Goal: Find contact information: Find contact information

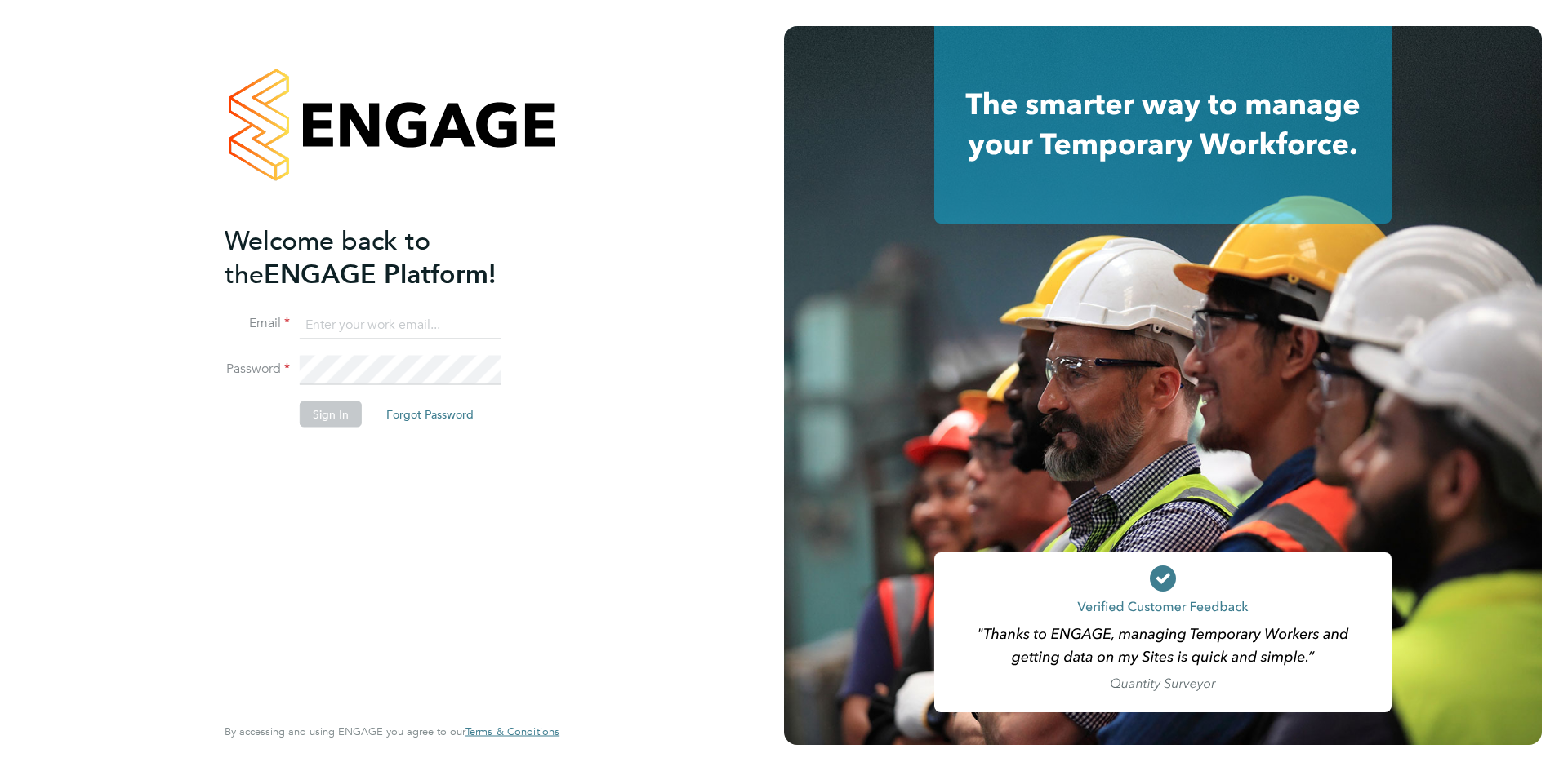
type input "nicola.lawrence@tfrecruitment.co.uk"
click at [326, 415] on button "Sign In" at bounding box center [331, 414] width 62 height 26
click at [0, 0] on div "Sorry, we are having problems connecting to our services." at bounding box center [0, 0] width 0 height 0
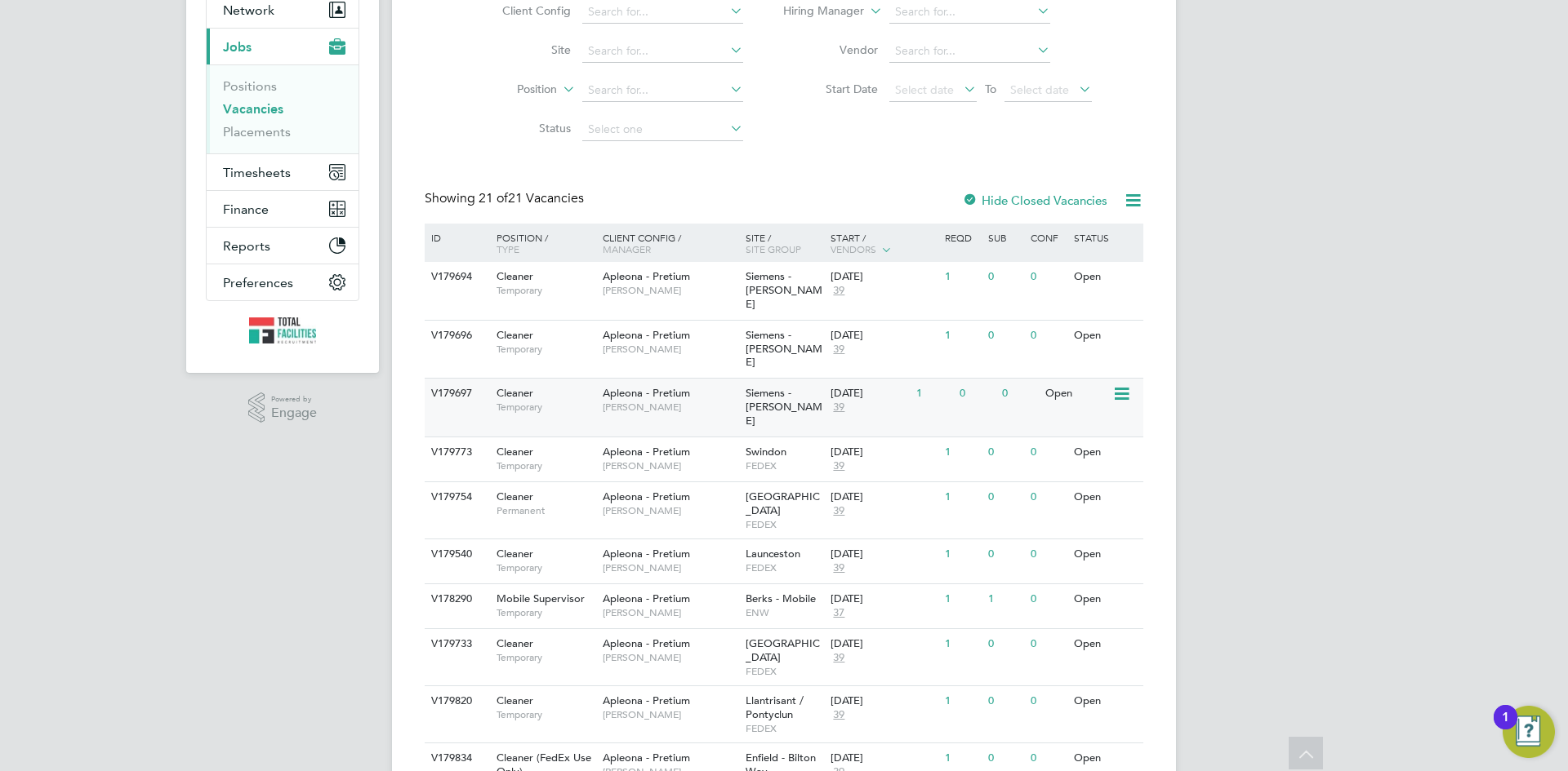
scroll to position [245, 0]
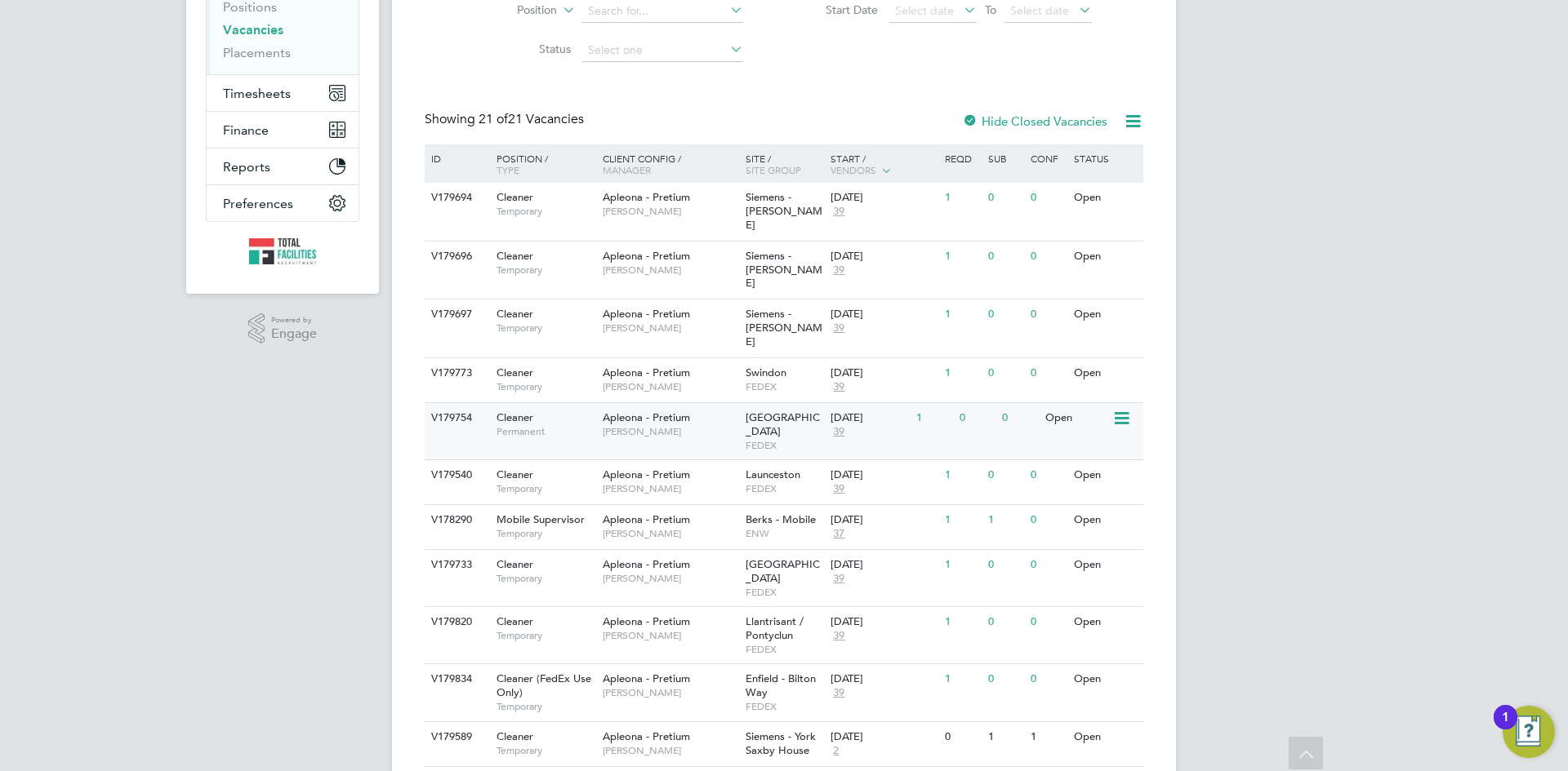
click at [779, 410] on span "Wellingborough" at bounding box center [783, 424] width 75 height 28
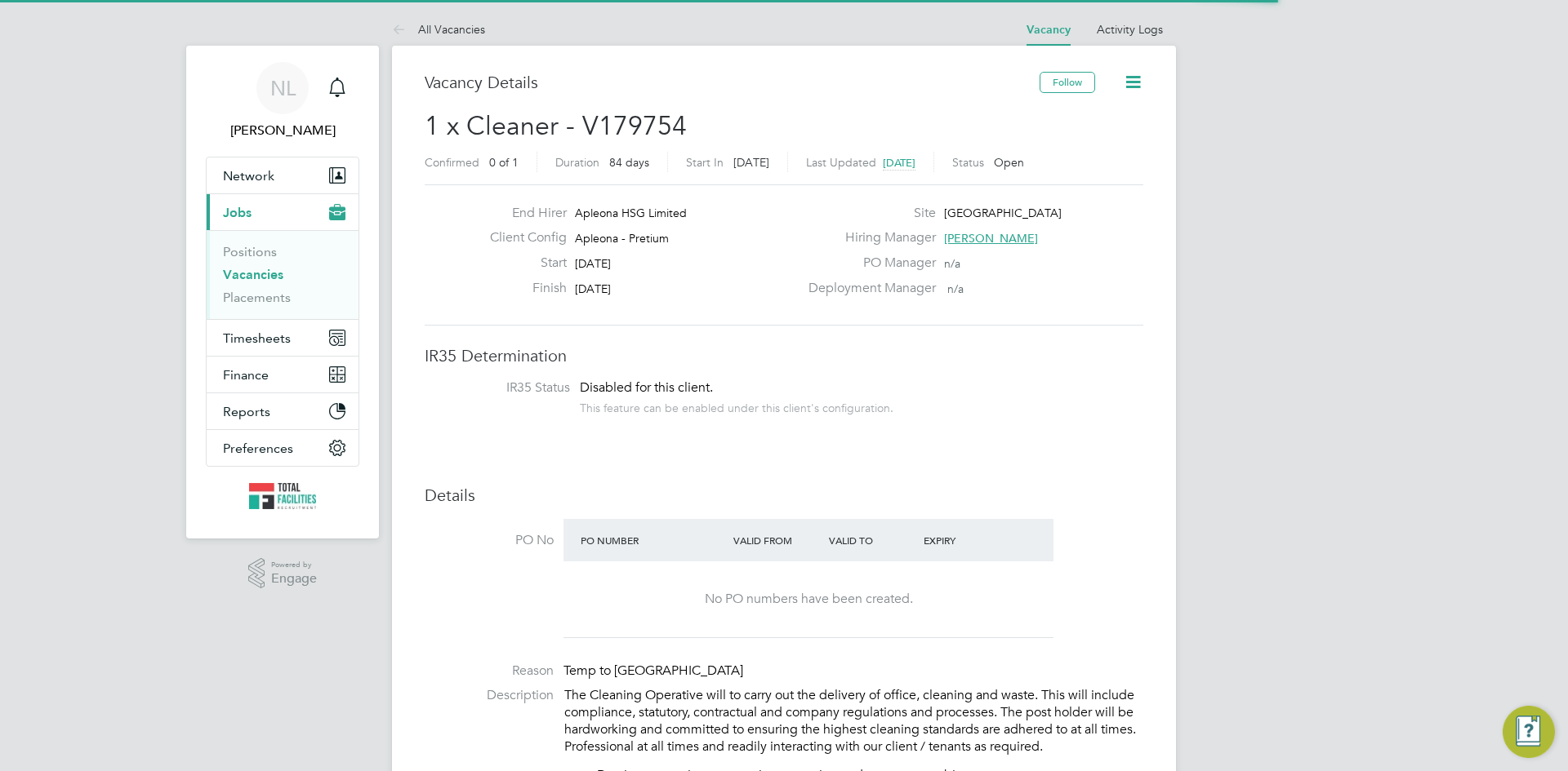
scroll to position [49, 115]
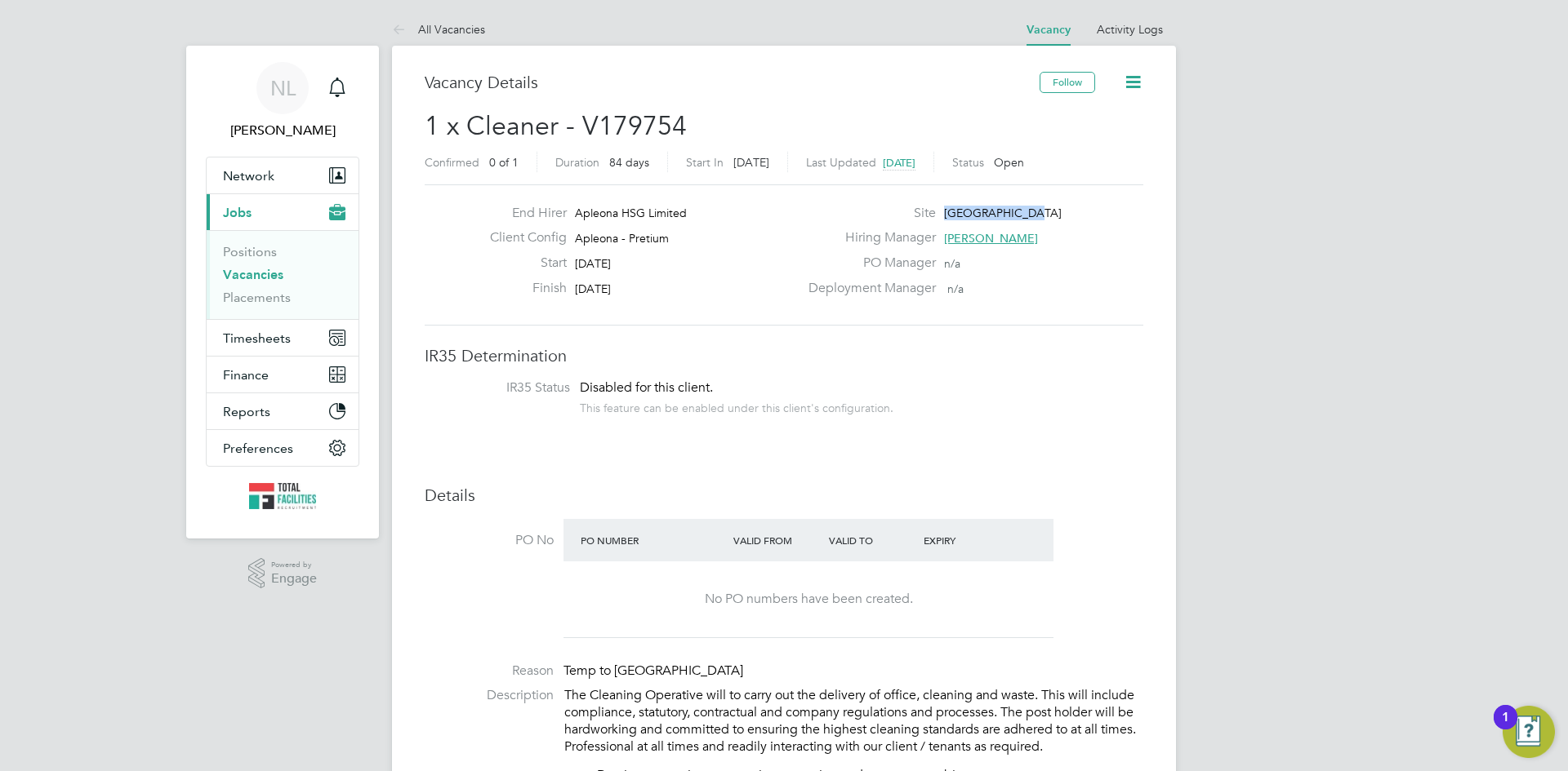
drag, startPoint x: 1033, startPoint y: 213, endPoint x: 933, endPoint y: 217, distance: 100.1
click at [933, 217] on div "Site Wellingborough" at bounding box center [974, 217] width 351 height 25
drag, startPoint x: 956, startPoint y: 212, endPoint x: 238, endPoint y: 304, distance: 723.9
click at [239, 305] on li "Placements" at bounding box center [284, 297] width 122 height 16
click at [239, 297] on link "Placements" at bounding box center [257, 297] width 68 height 16
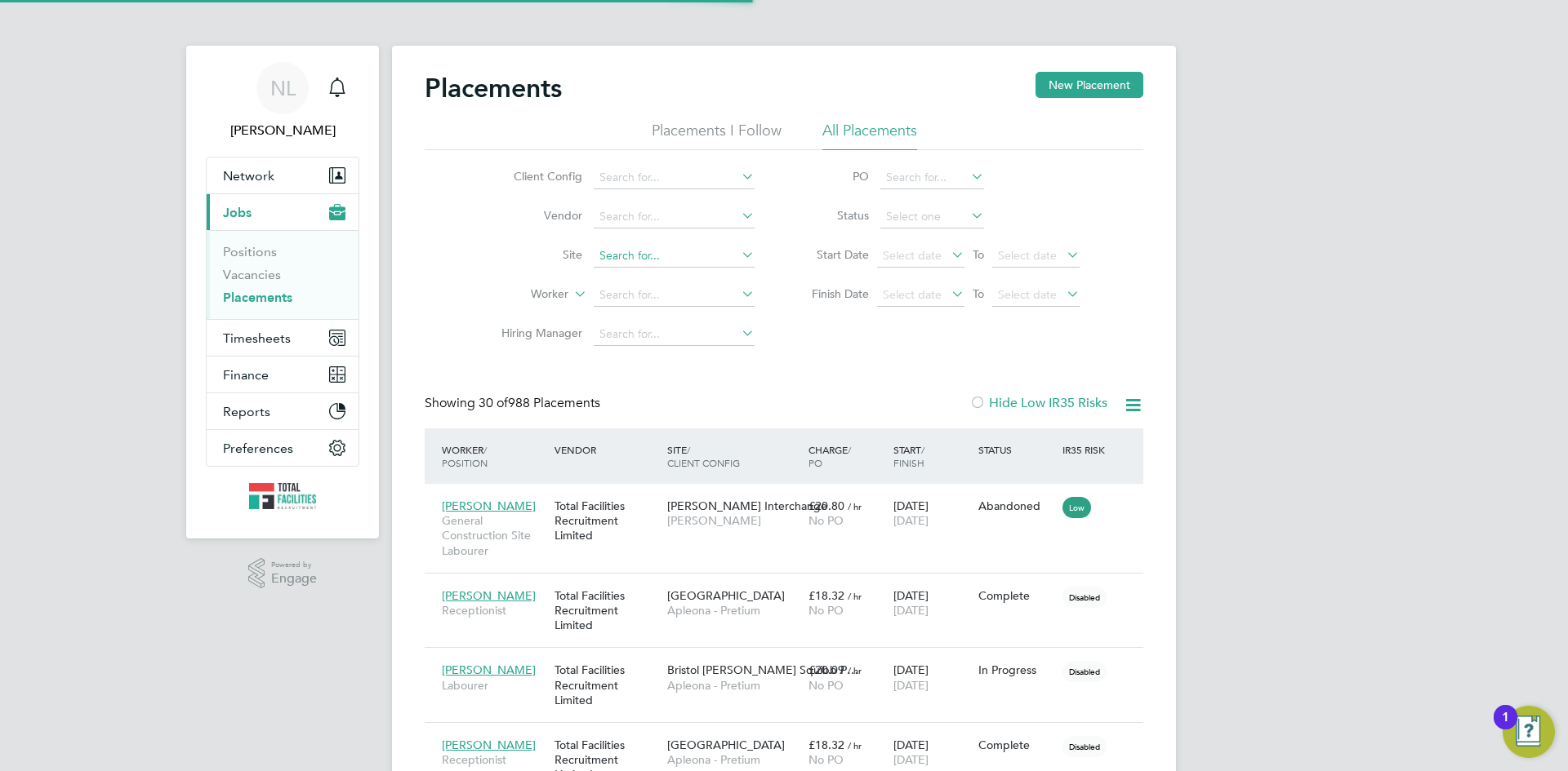
click at [616, 257] on input at bounding box center [673, 256] width 161 height 23
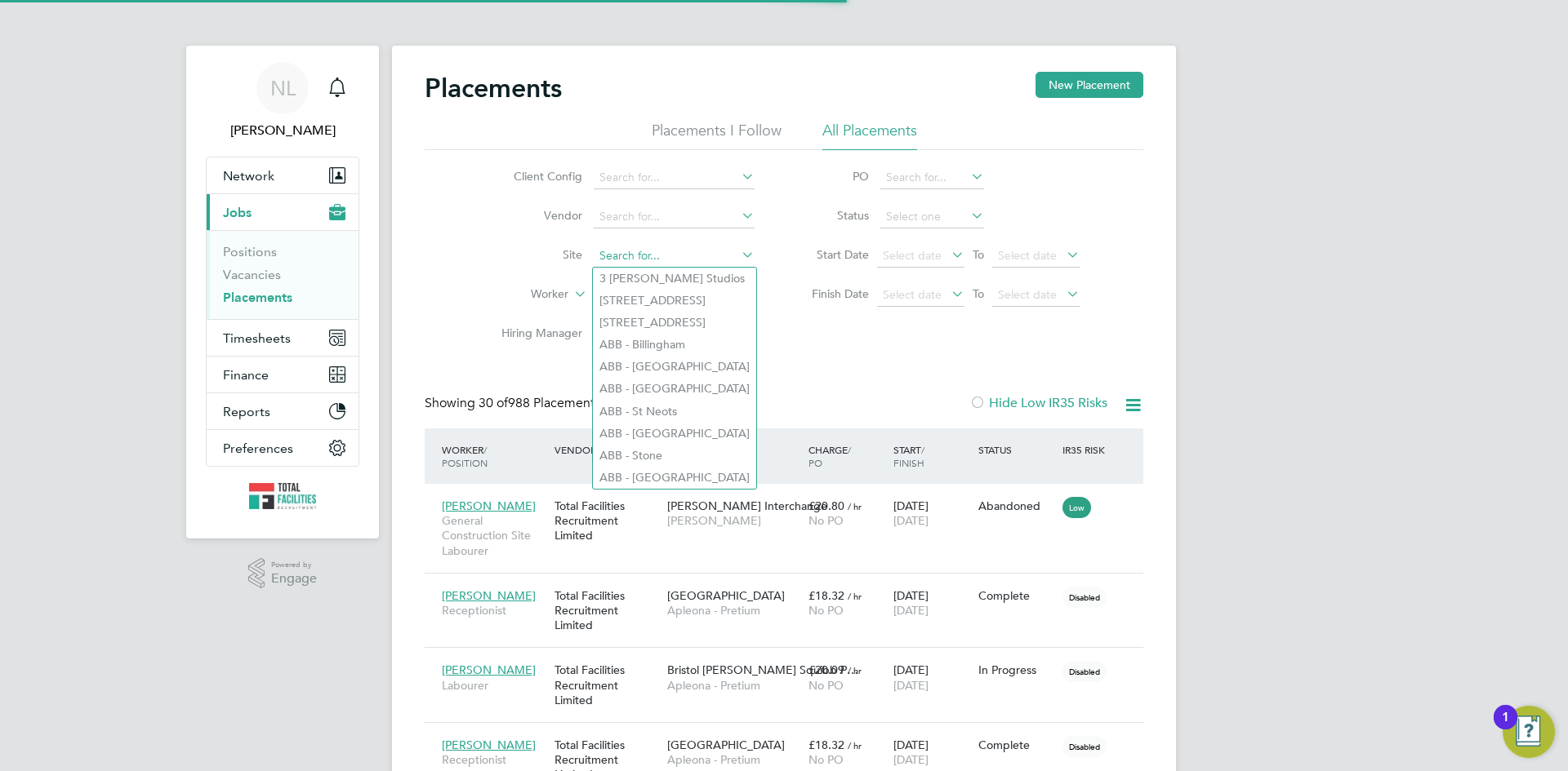
paste input "[PERSON_NAME]"
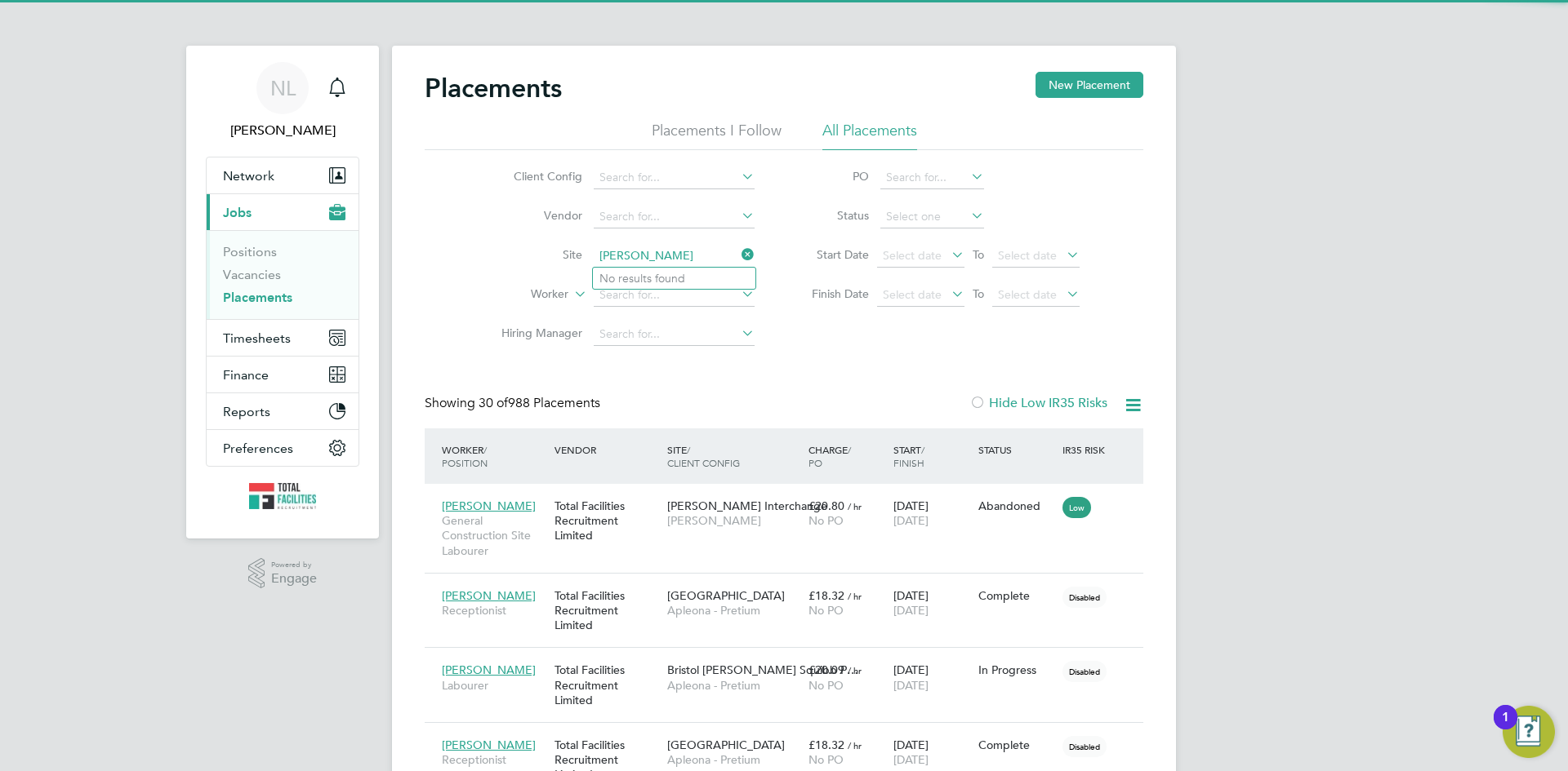
type input "[PERSON_NAME]"
click at [738, 258] on icon at bounding box center [738, 254] width 0 height 23
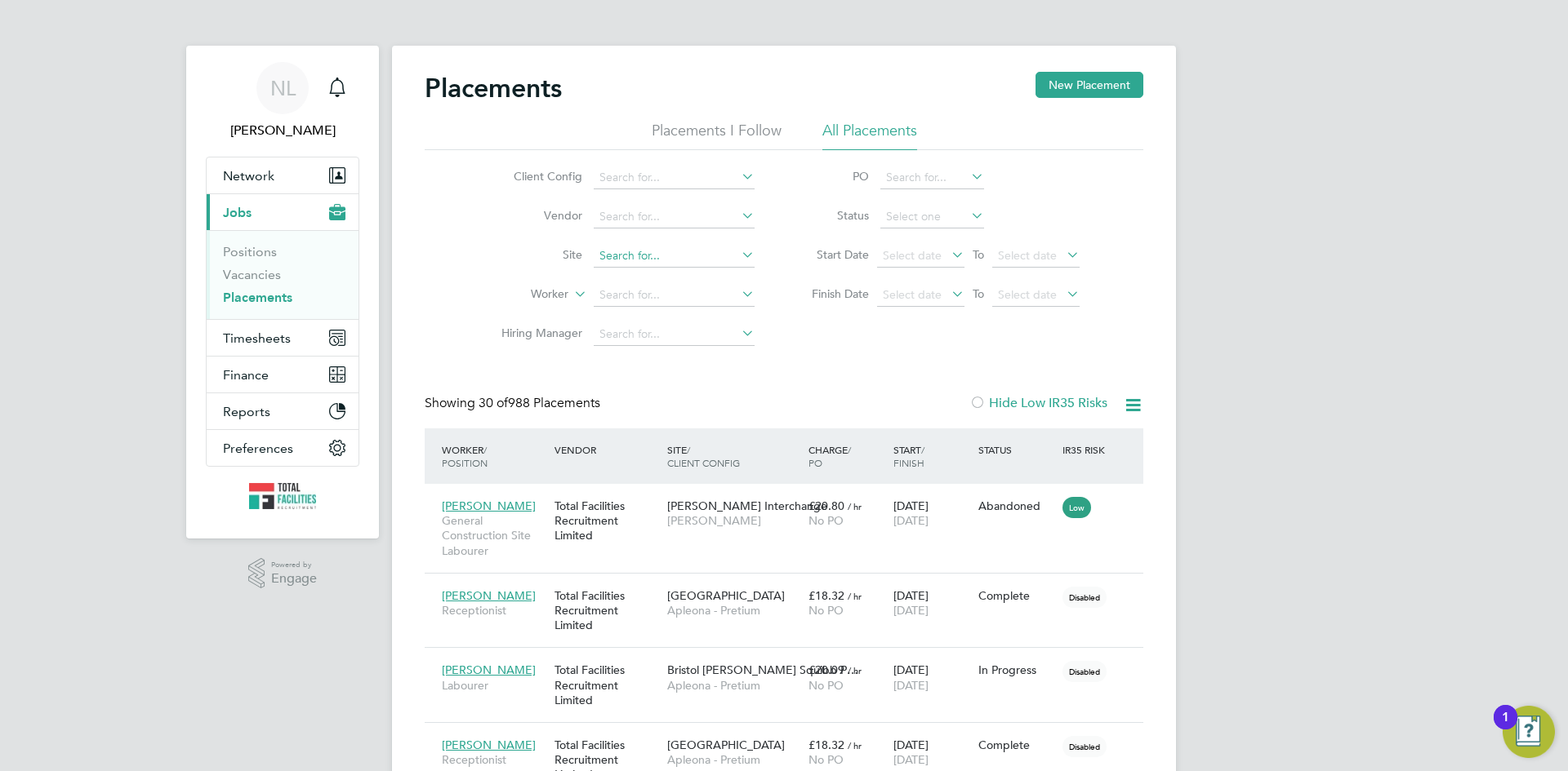
click at [634, 262] on input at bounding box center [673, 256] width 161 height 23
click at [682, 273] on li "Welling borough" at bounding box center [679, 278] width 173 height 22
type input "Wellingborough"
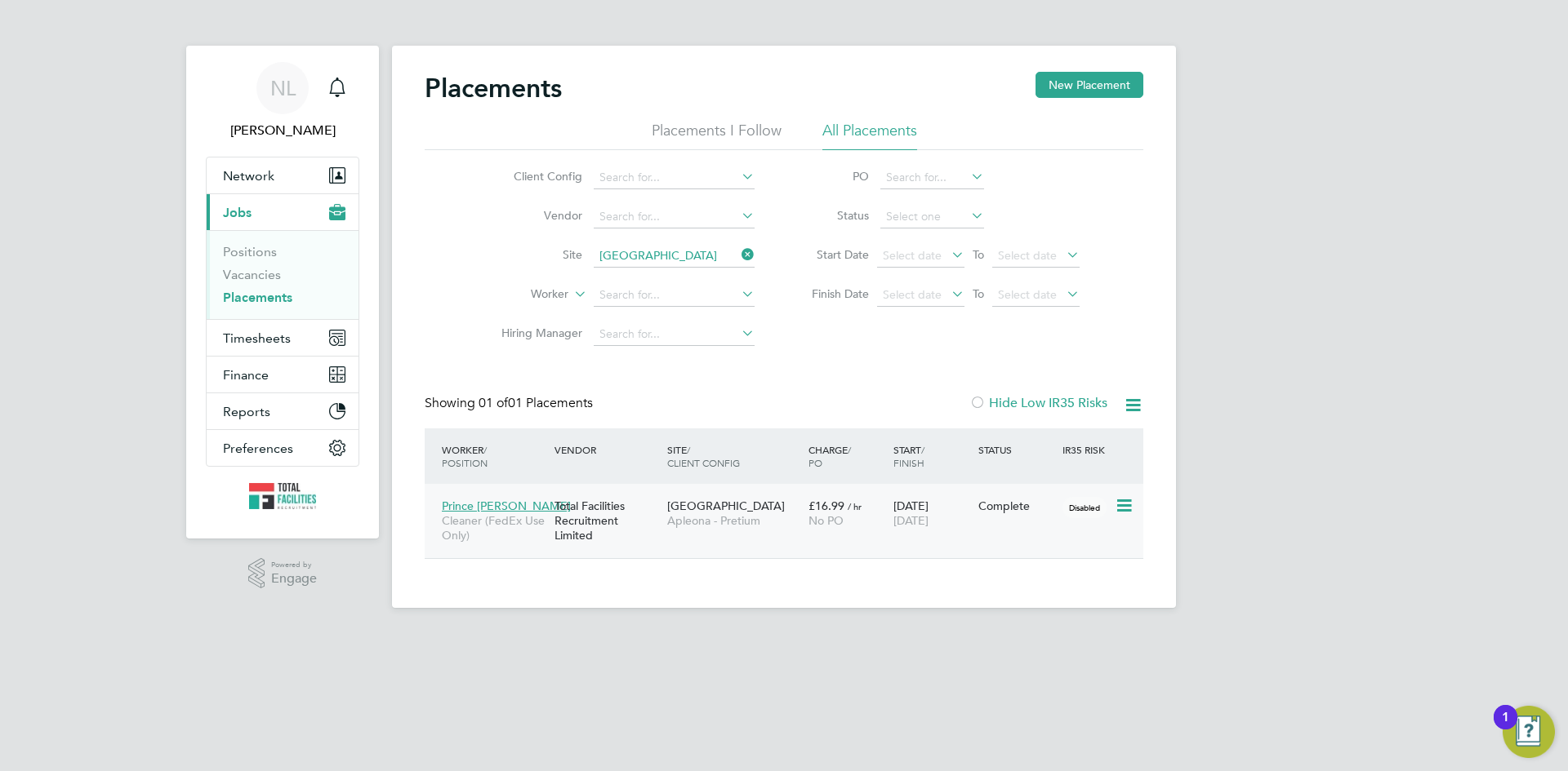
click at [707, 518] on span "Apleona - Pretium" at bounding box center [733, 520] width 133 height 15
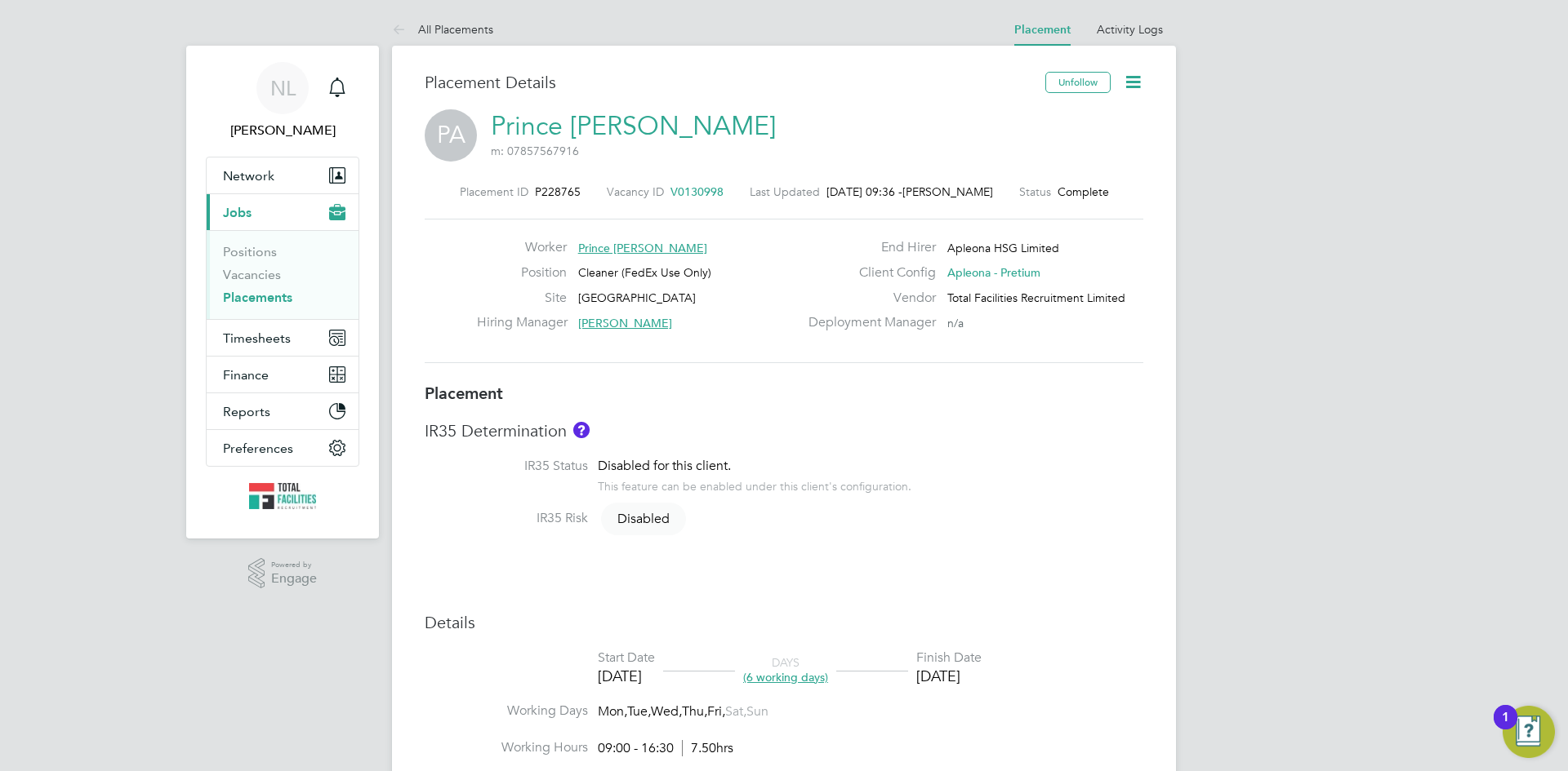
click at [251, 214] on span "Jobs" at bounding box center [237, 212] width 29 height 16
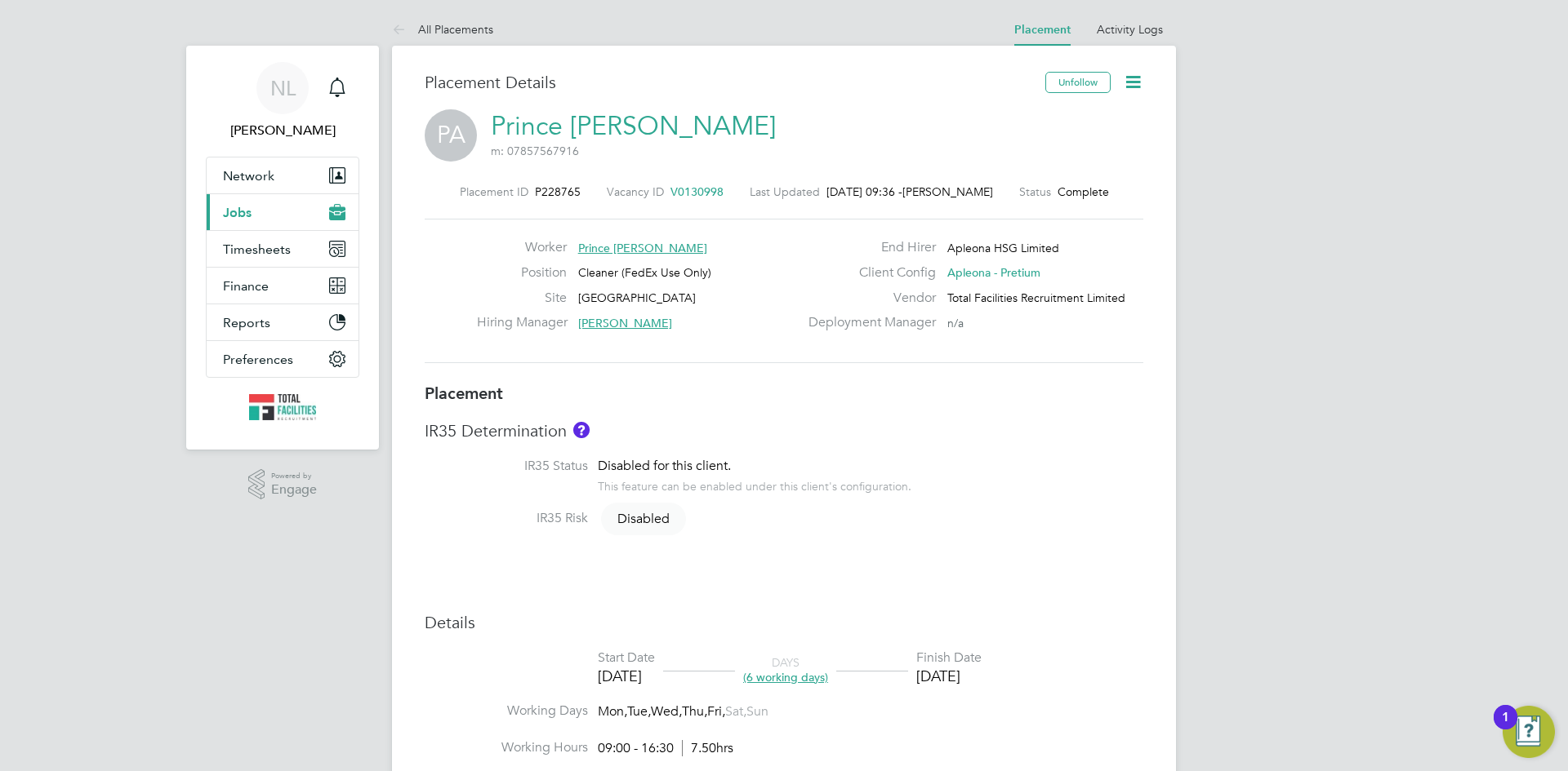
click at [251, 214] on span "Jobs" at bounding box center [237, 212] width 29 height 16
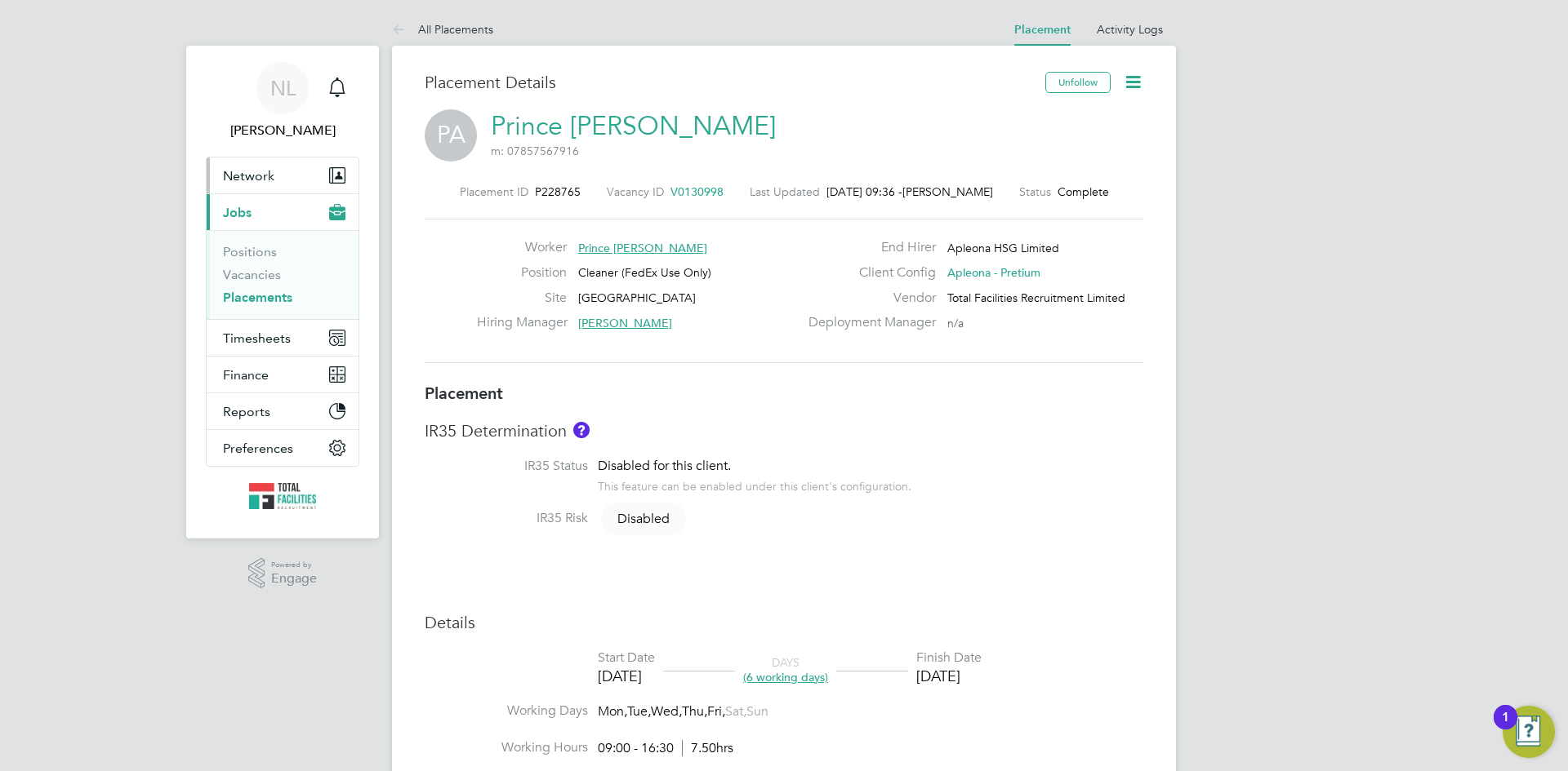
click at [261, 179] on span "Network" at bounding box center [248, 176] width 51 height 16
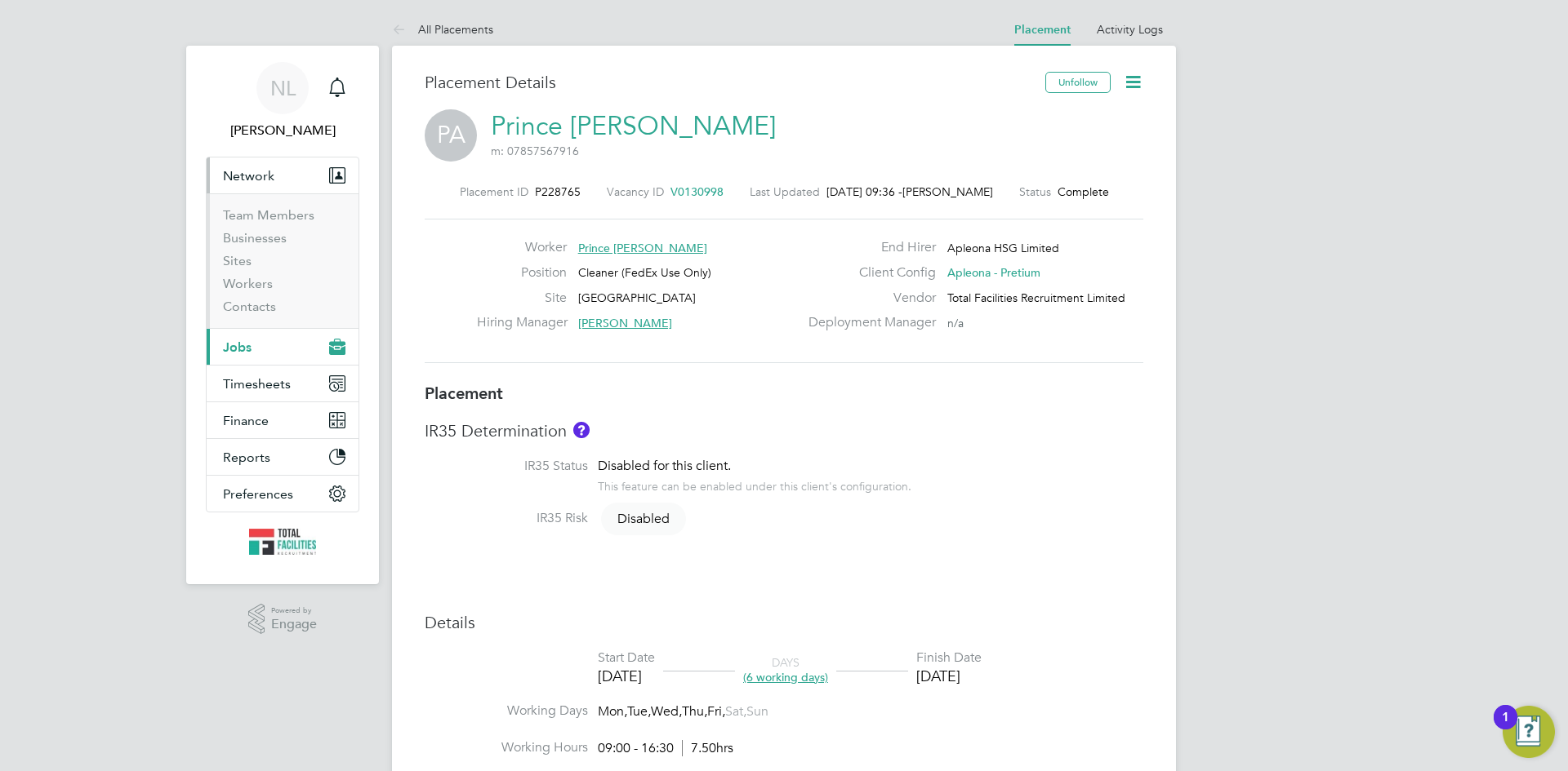
click at [241, 345] on span "Jobs" at bounding box center [237, 347] width 29 height 16
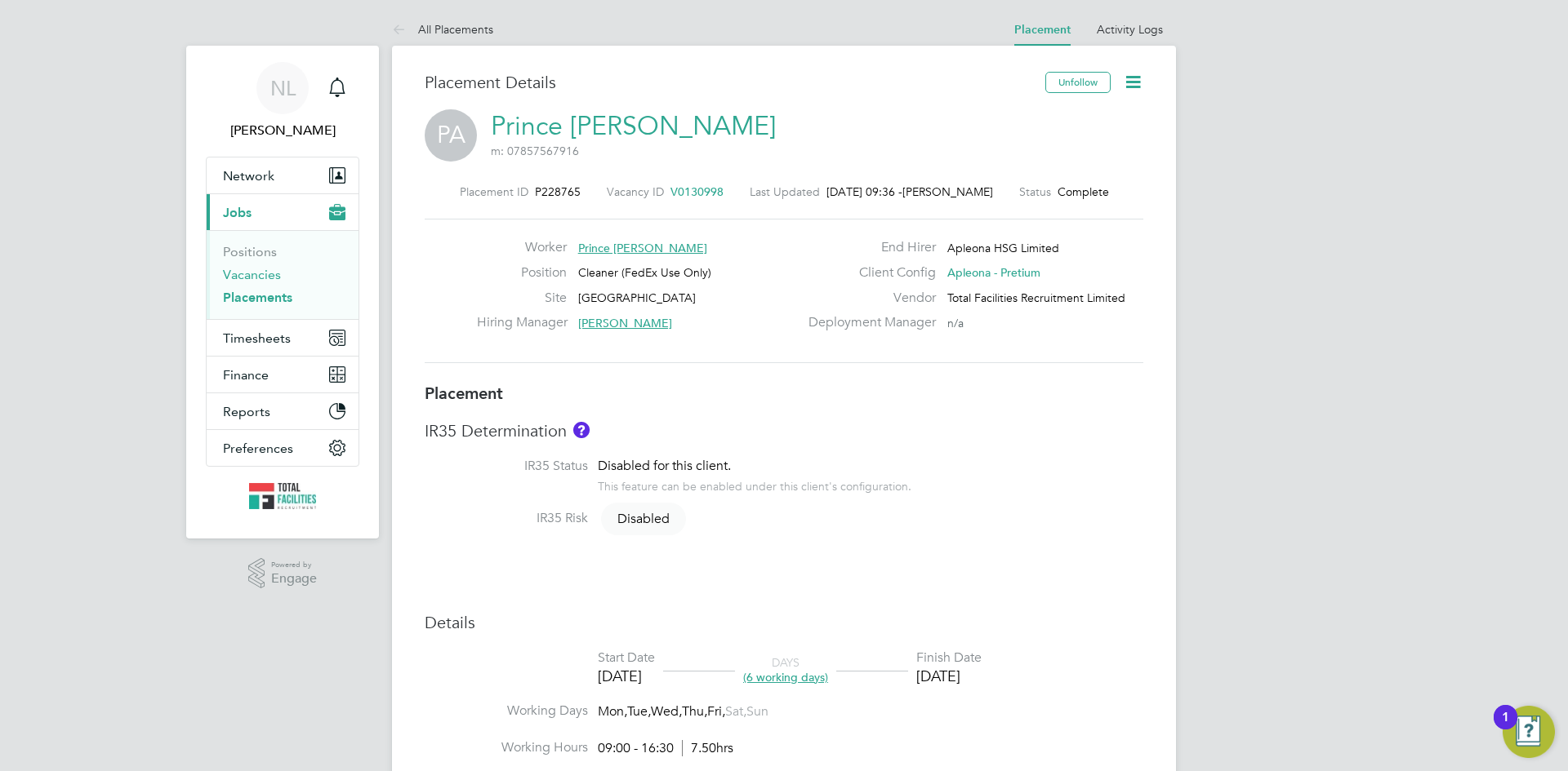
click at [249, 276] on link "Vacancies" at bounding box center [252, 275] width 58 height 16
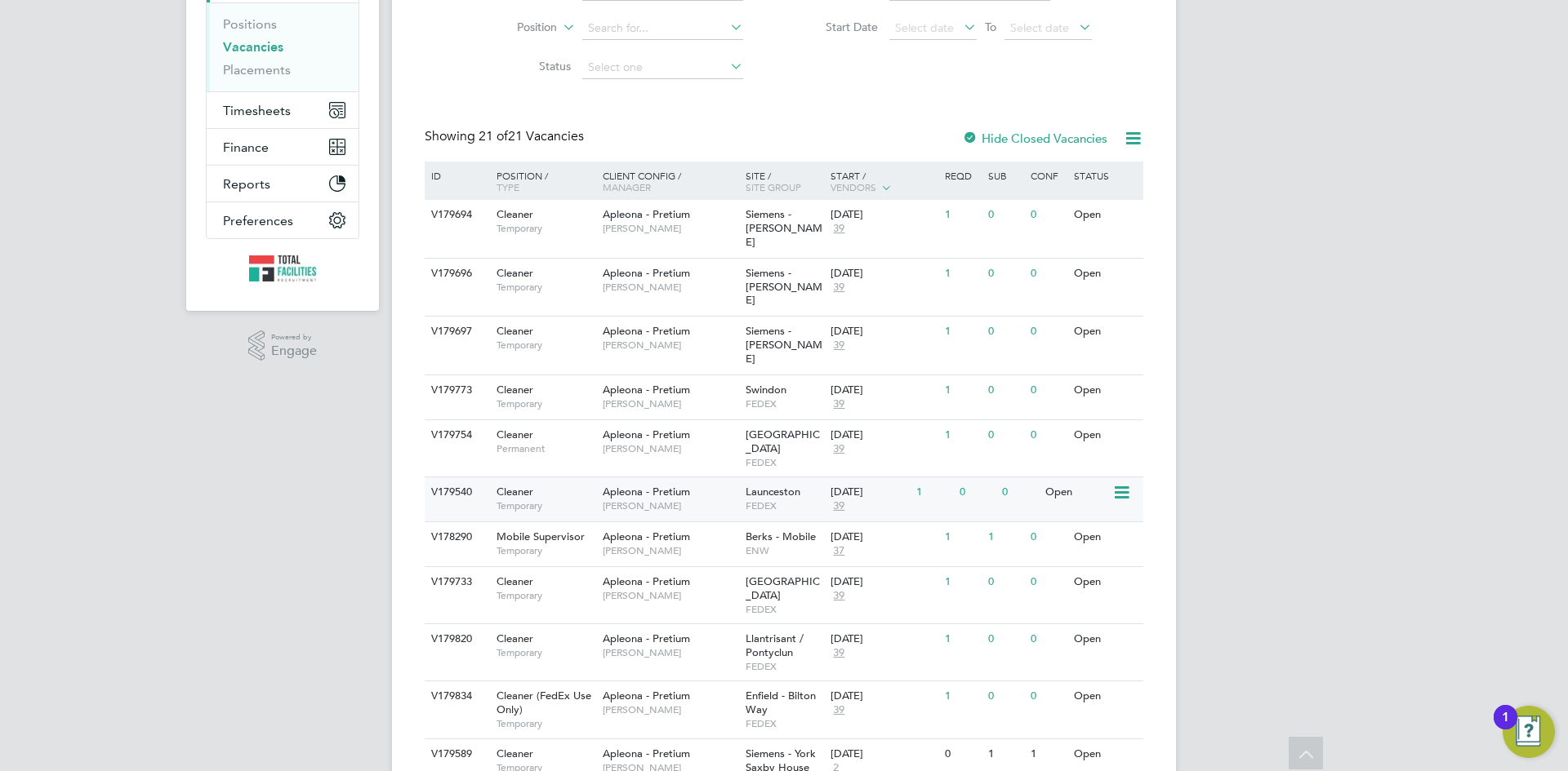
scroll to position [326, 0]
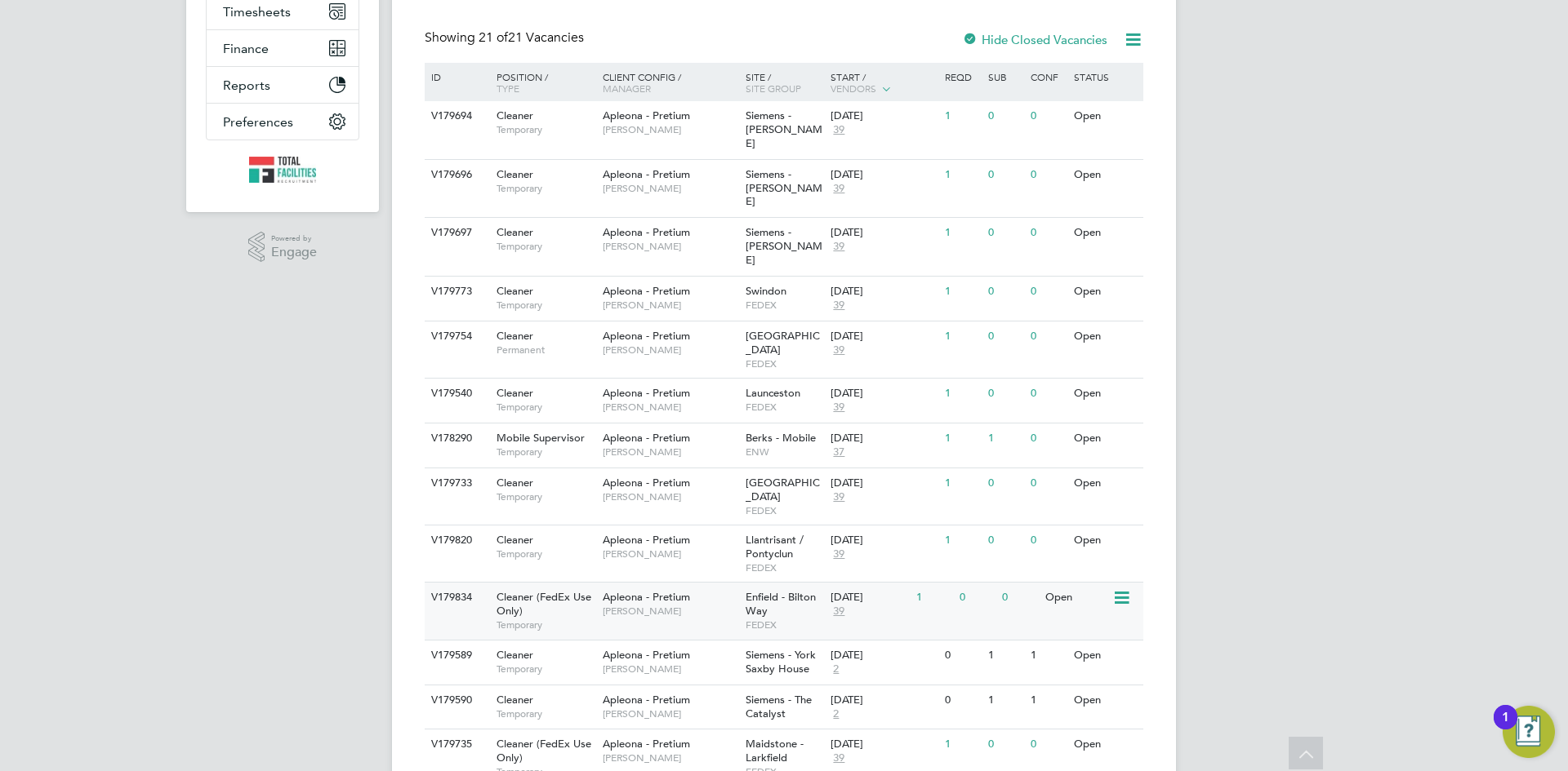
click at [767, 590] on span "Enfield - Bilton Way" at bounding box center [780, 604] width 70 height 28
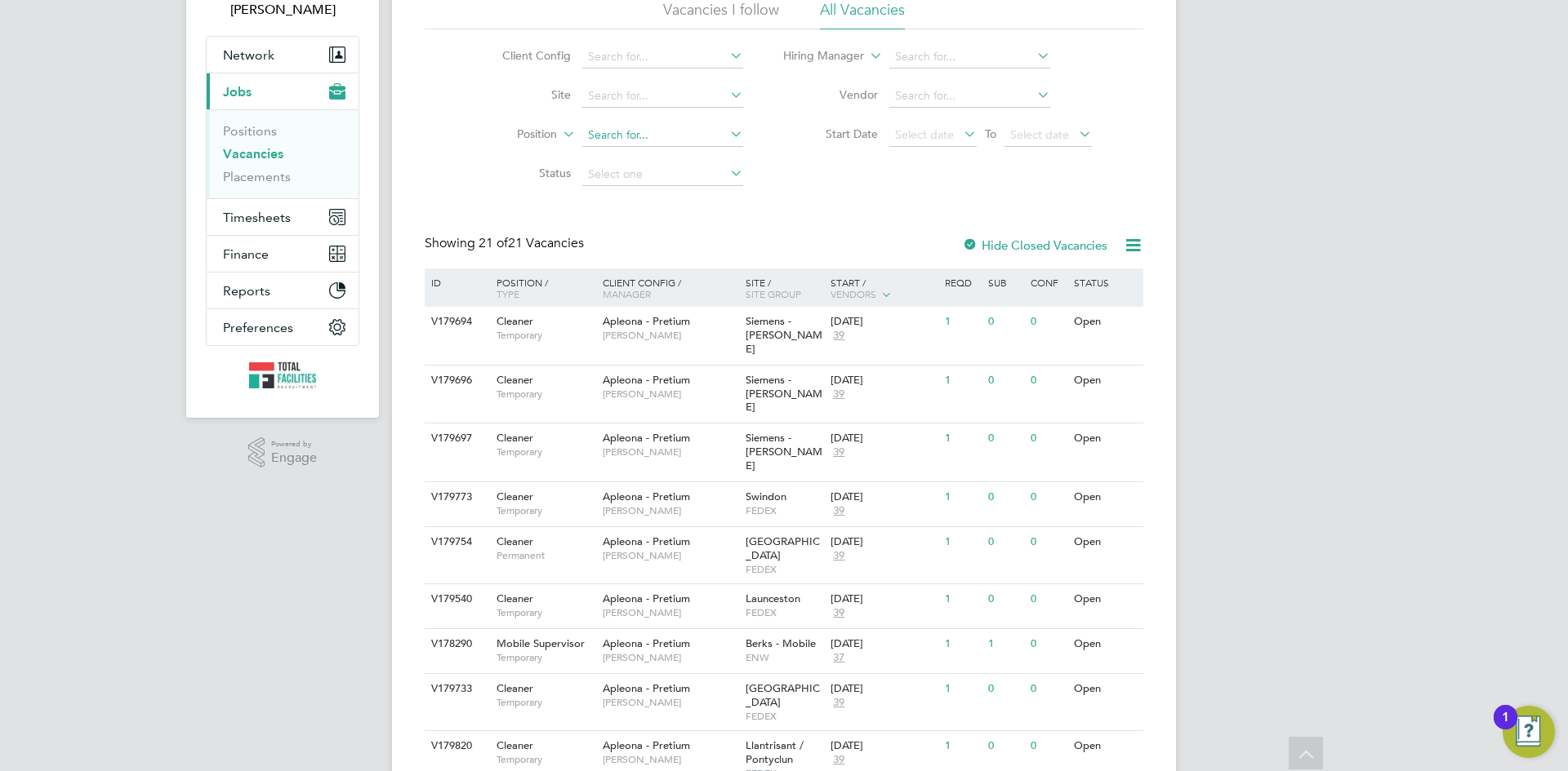
scroll to position [0, 0]
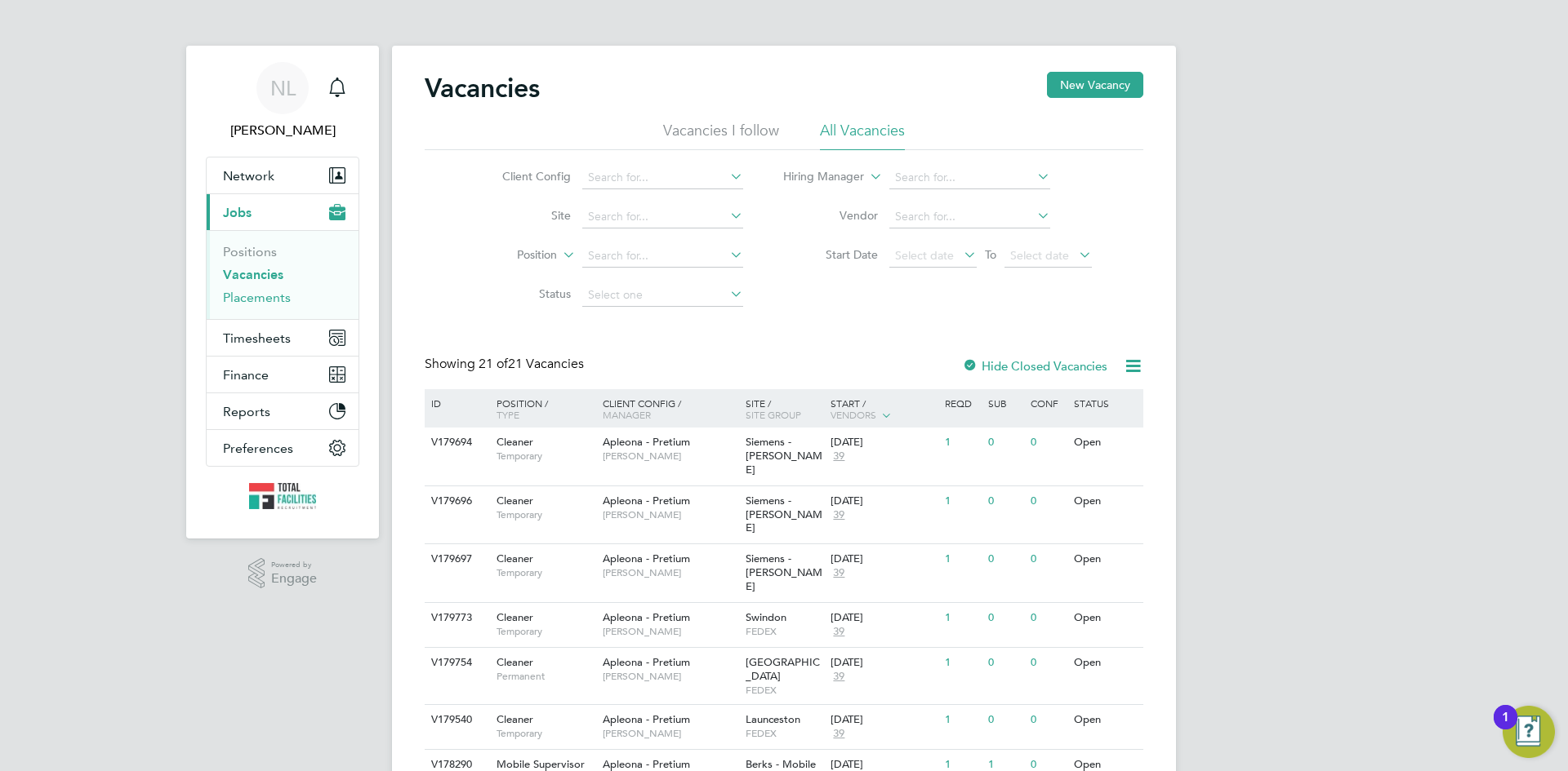
click at [259, 297] on link "Placements" at bounding box center [257, 297] width 68 height 16
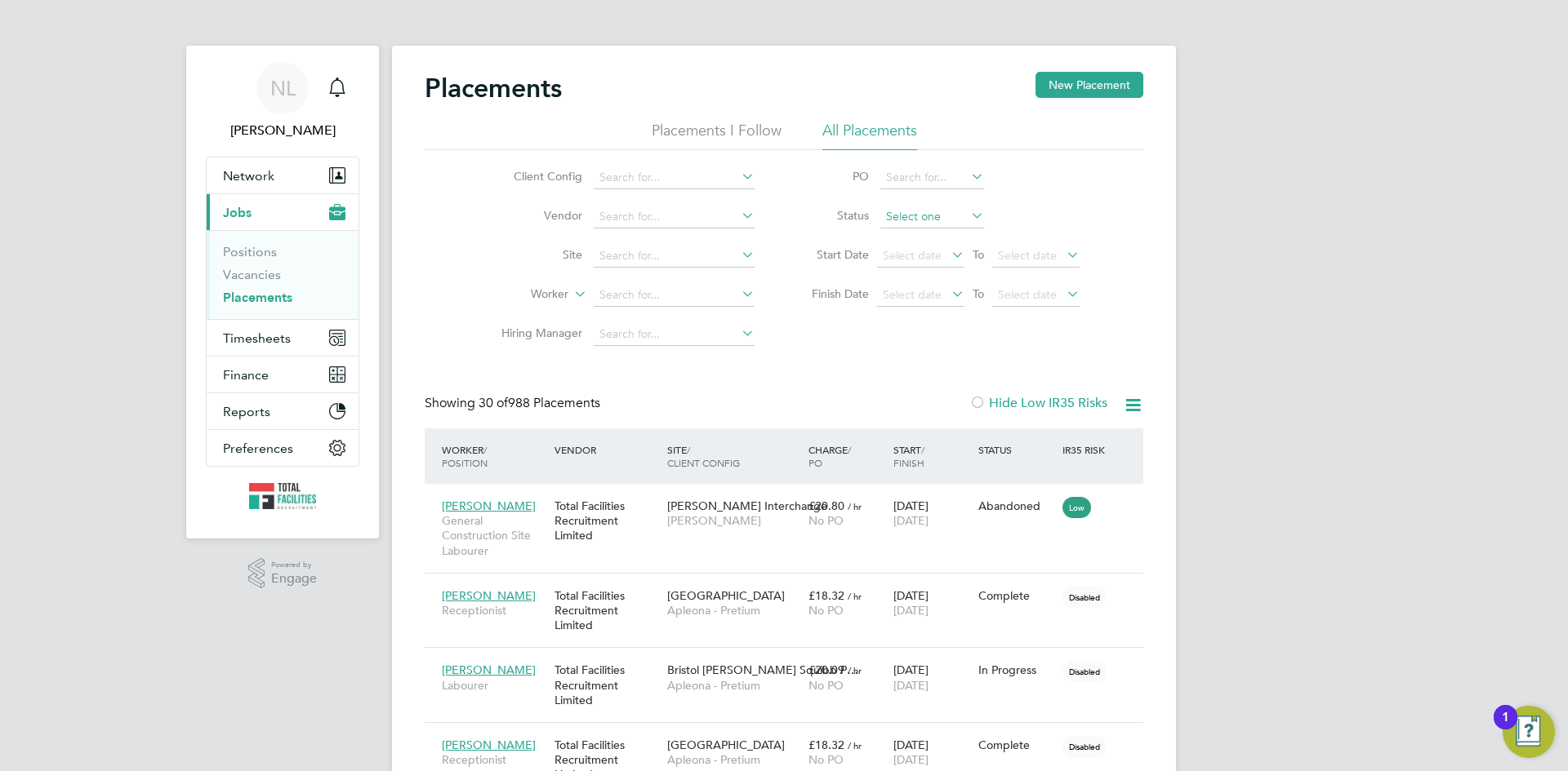
scroll to position [48, 114]
click at [618, 254] on input at bounding box center [673, 256] width 161 height 23
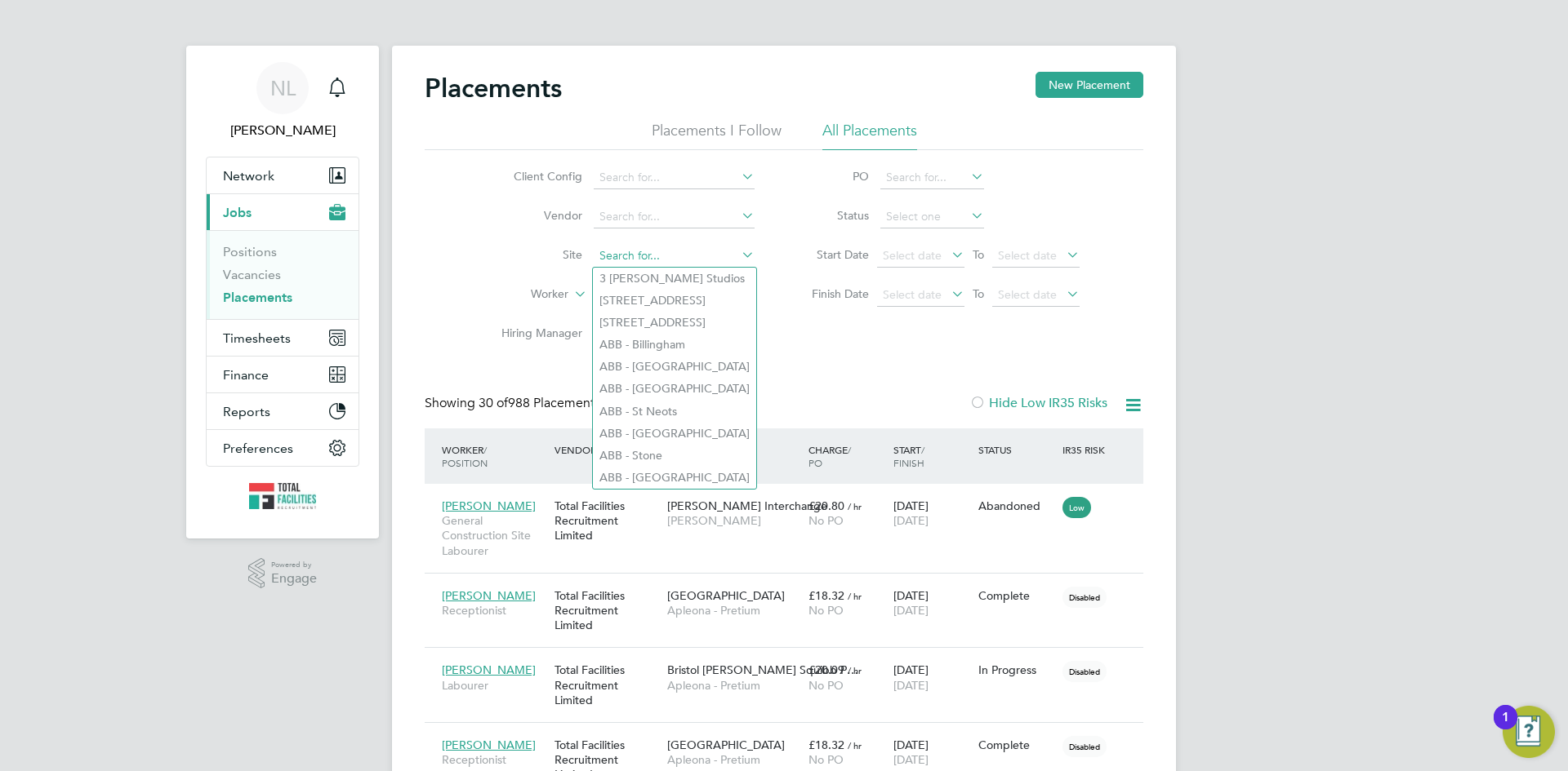
paste input "Enfield - Bilton Way"
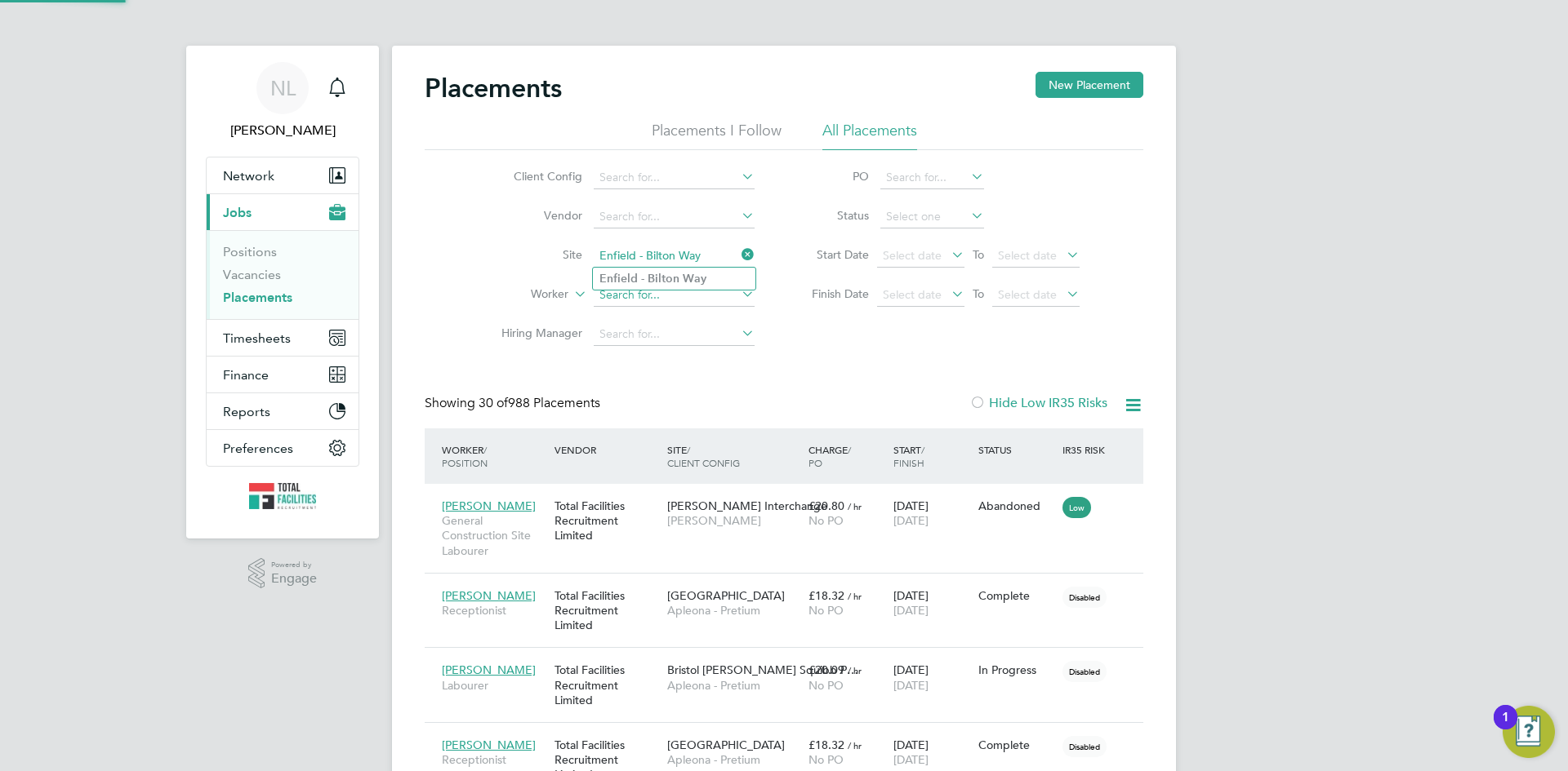
type input "Enfield - Bilton Way"
click at [659, 296] on input at bounding box center [673, 295] width 161 height 23
click at [659, 256] on input at bounding box center [673, 256] width 161 height 23
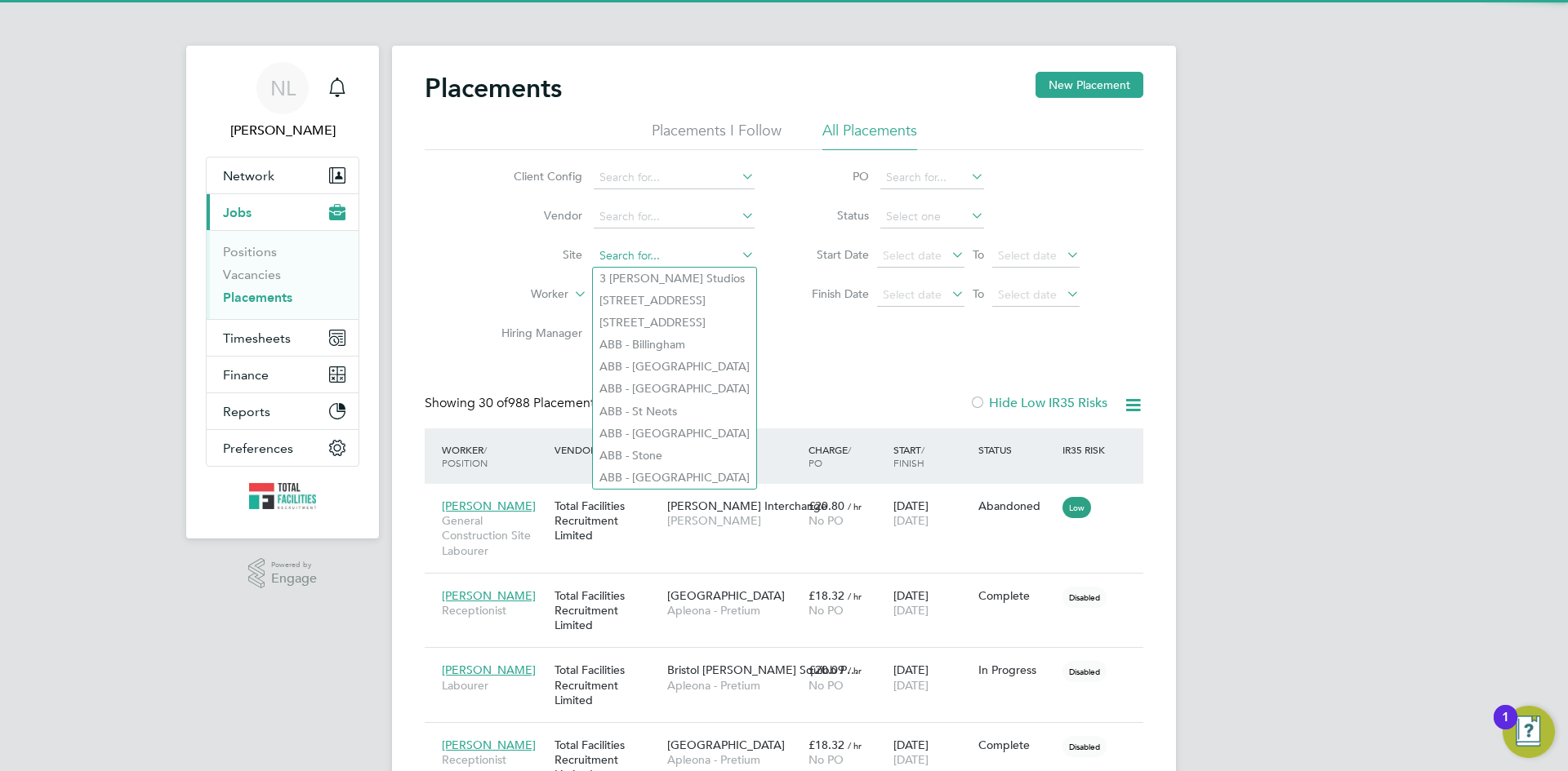
paste input "Enfield - Bilton Way"
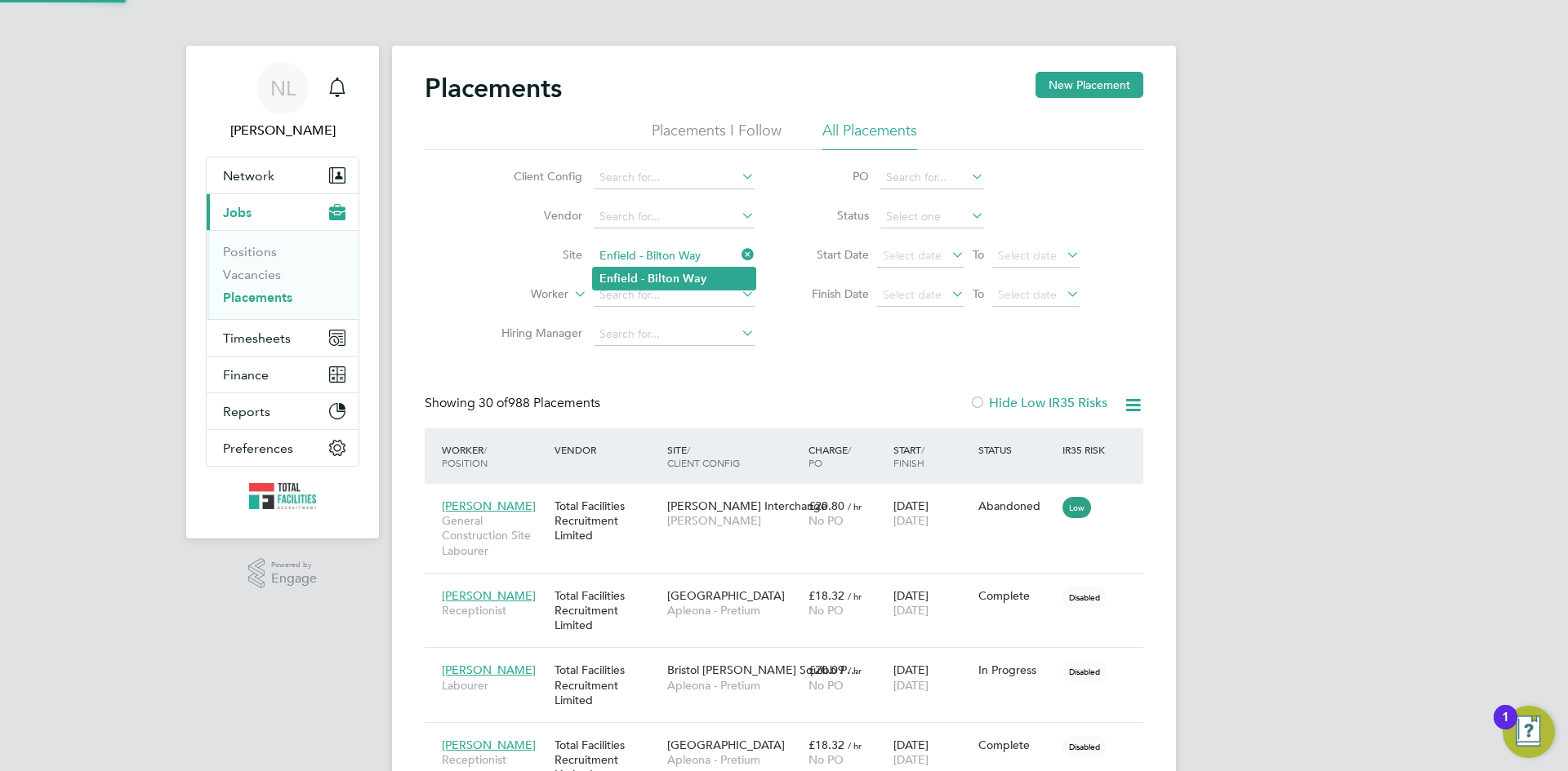
type input "Enfield - Bilton Way"
click at [650, 281] on b "Bilton" at bounding box center [663, 278] width 32 height 14
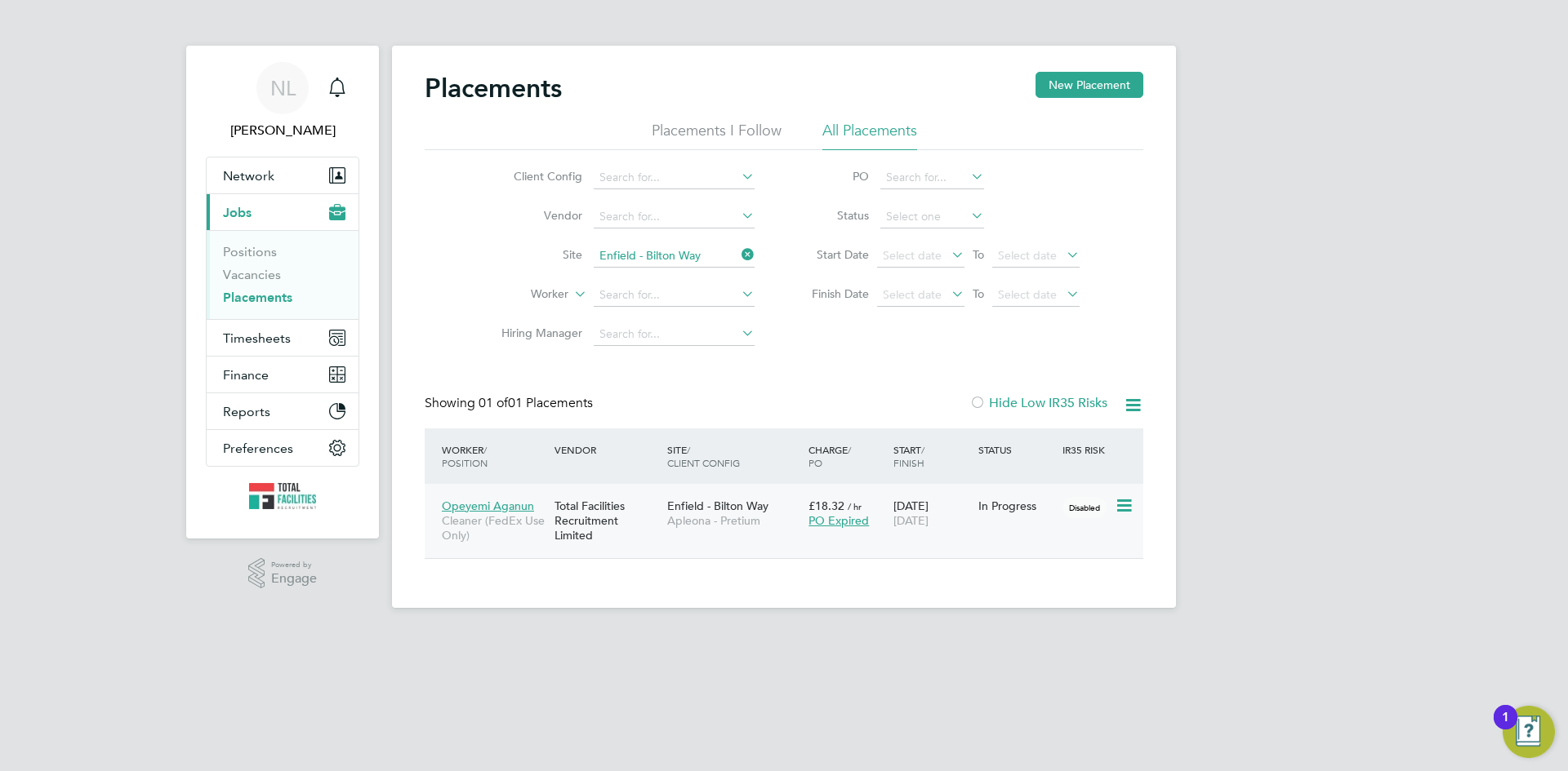
click at [502, 509] on span "Opeyemi Aganun" at bounding box center [488, 506] width 92 height 15
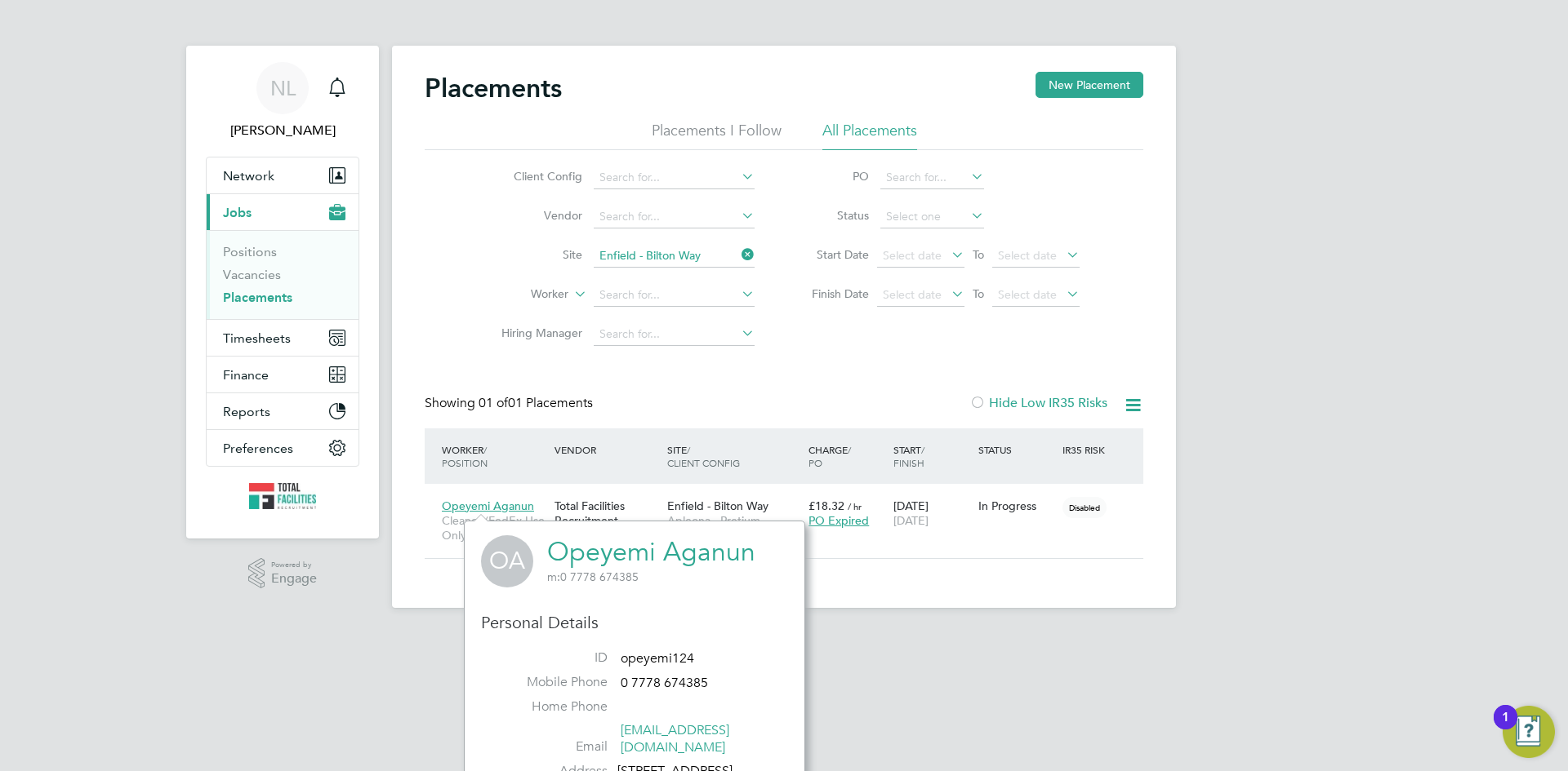
drag, startPoint x: 706, startPoint y: 552, endPoint x: 561, endPoint y: 553, distance: 145.0
click at [556, 553] on div "OA Opeyemi Aganun m: 0 7778 674385" at bounding box center [634, 561] width 307 height 52
copy h2 "Opeyemi Aganun m: 0 7778 674385"
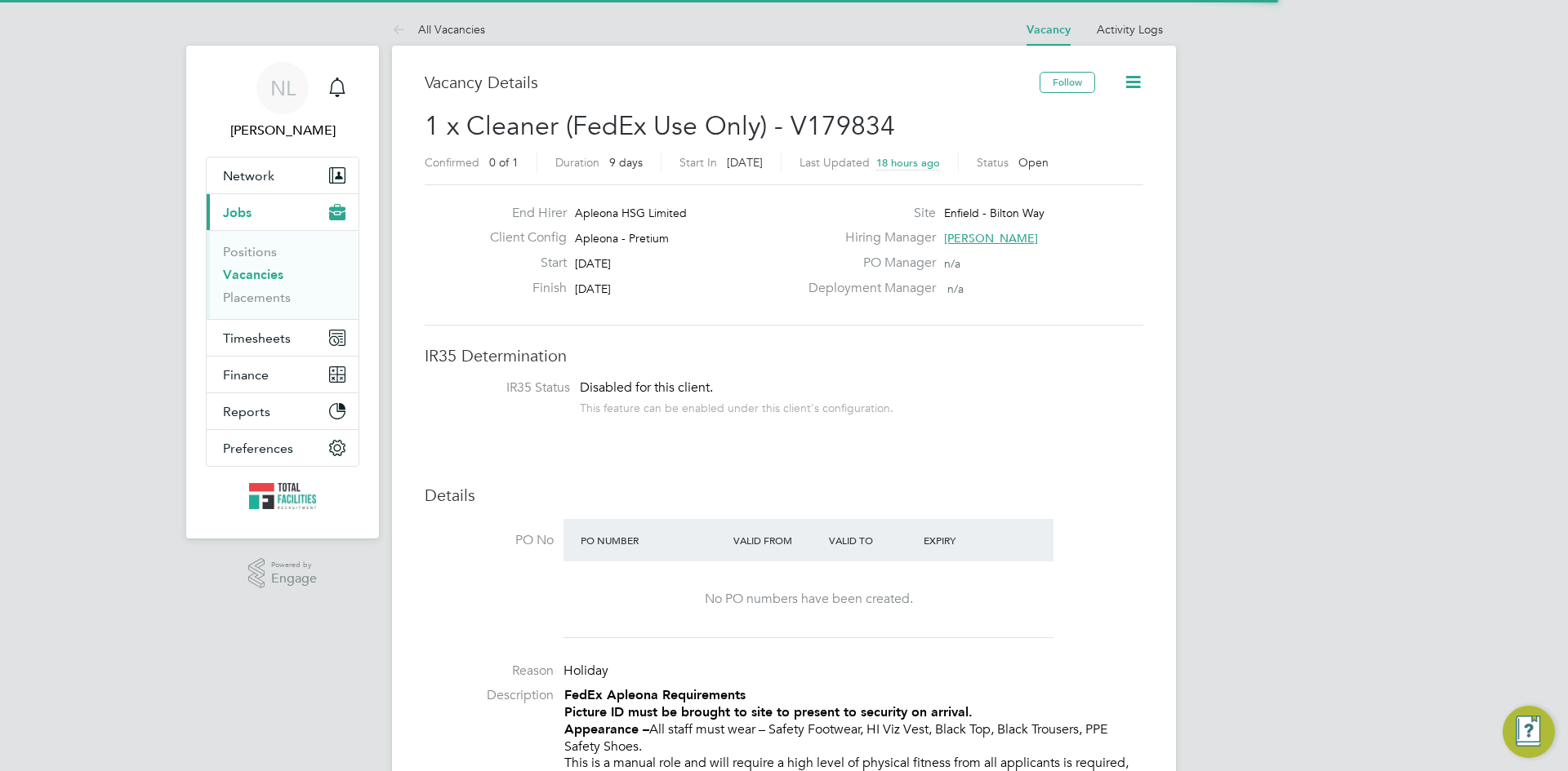
scroll to position [49, 115]
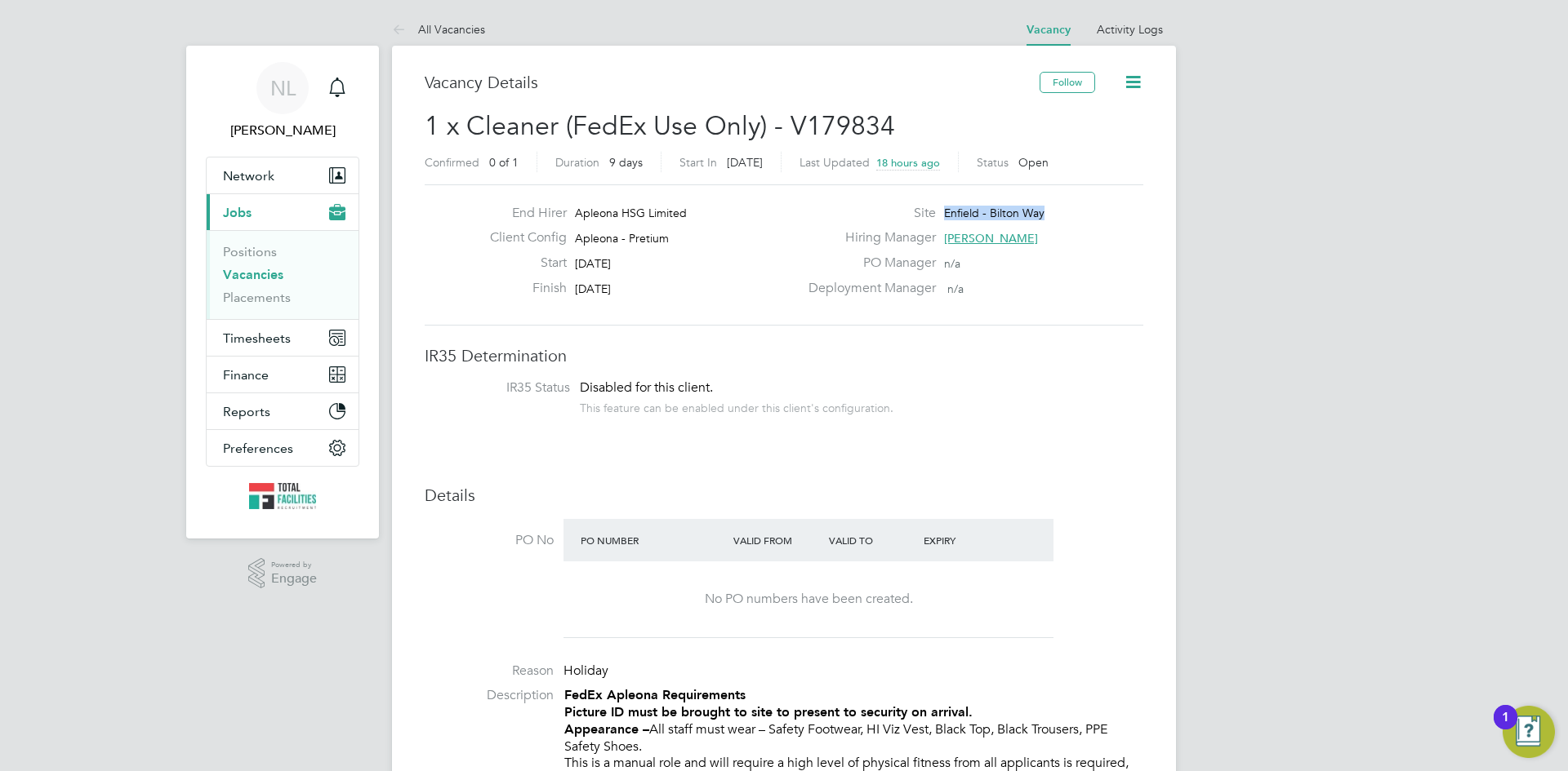
drag, startPoint x: 1054, startPoint y: 213, endPoint x: 948, endPoint y: 219, distance: 106.2
click at [947, 219] on div "Site [GEOGRAPHIC_DATA]" at bounding box center [974, 217] width 351 height 25
drag, startPoint x: 949, startPoint y: 220, endPoint x: 242, endPoint y: 300, distance: 711.5
click at [244, 300] on link "Placements" at bounding box center [257, 297] width 68 height 16
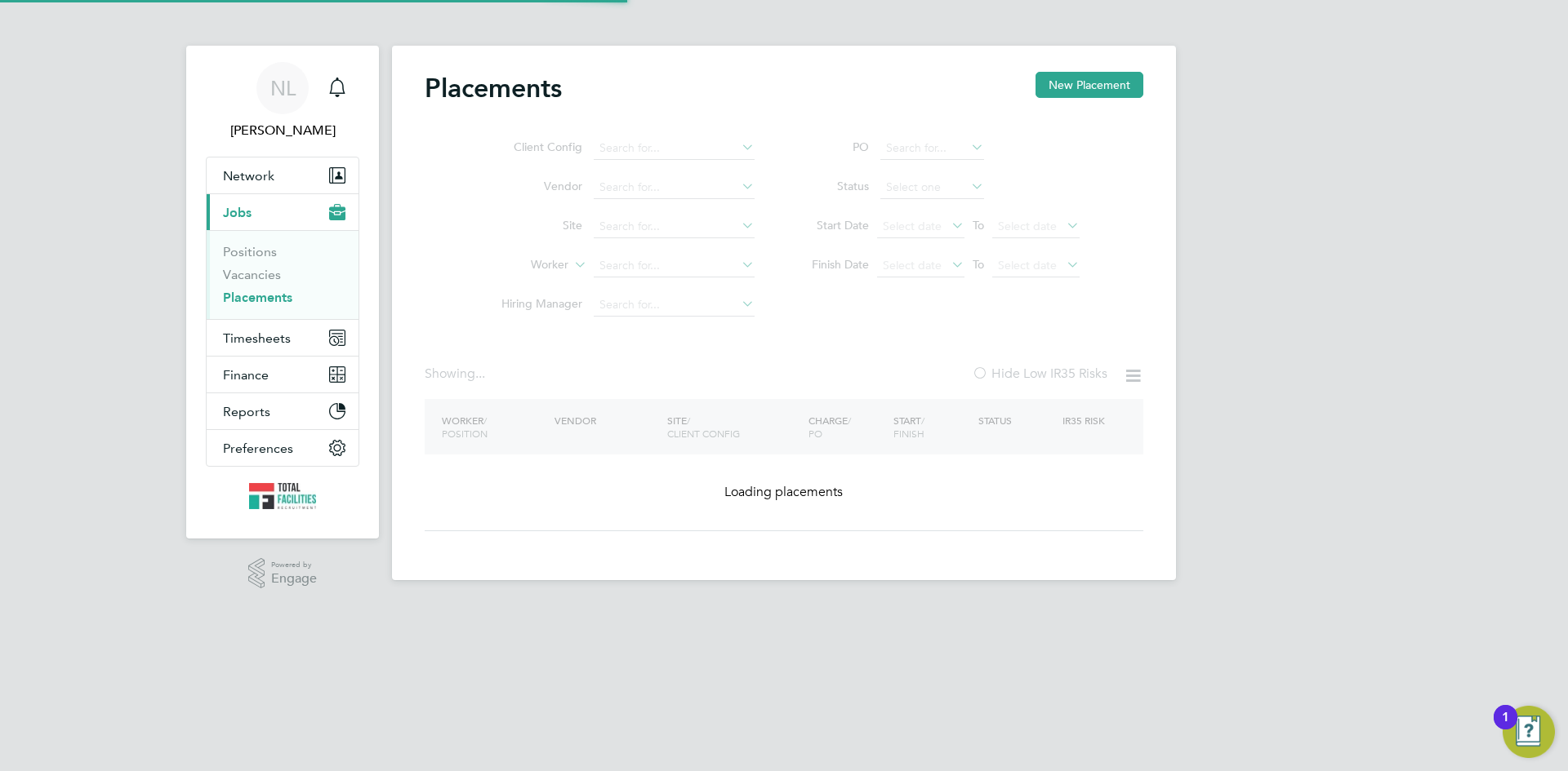
click at [242, 300] on link "Placements" at bounding box center [258, 297] width 69 height 16
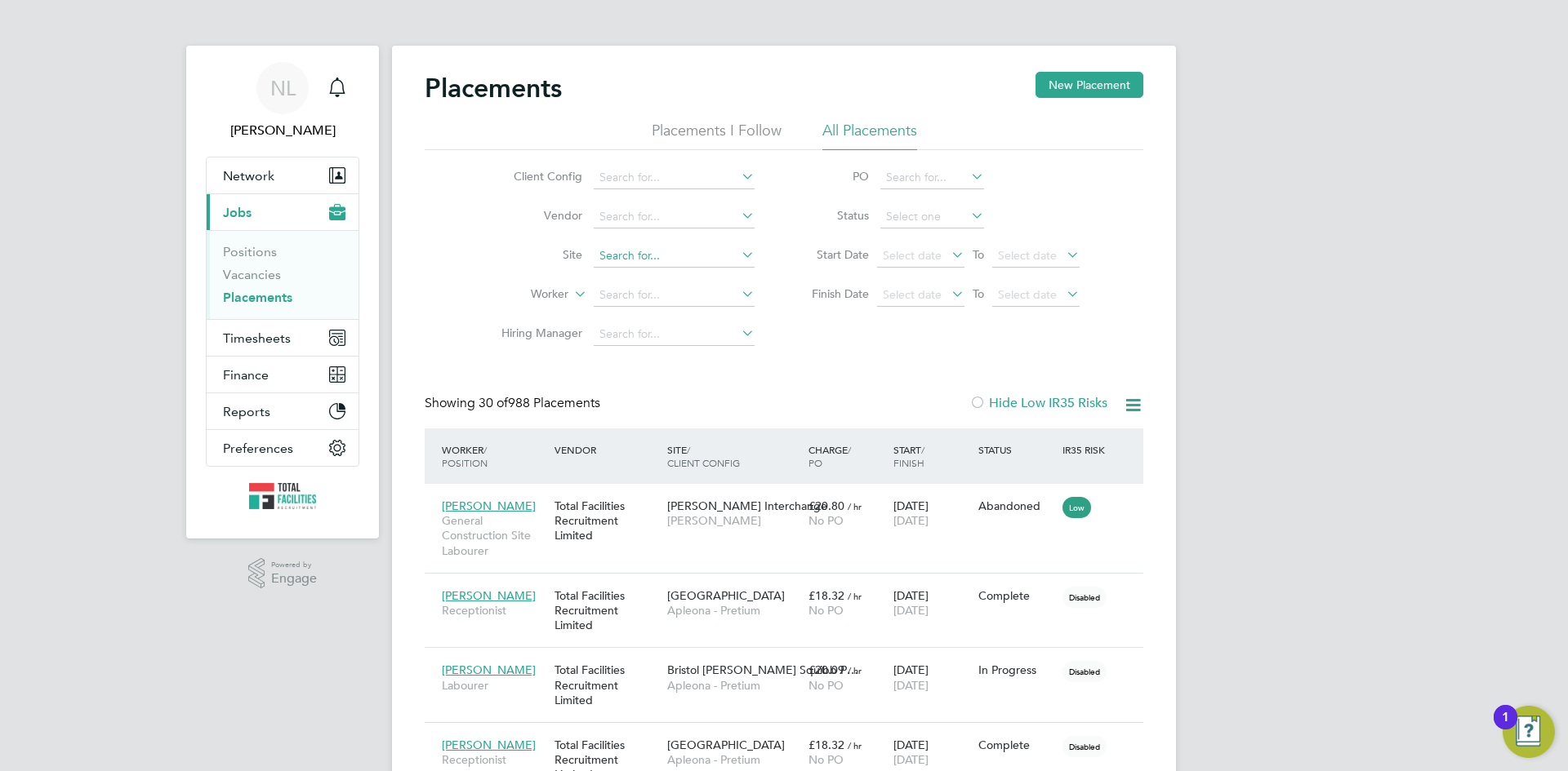
click at [643, 256] on input at bounding box center [673, 256] width 161 height 23
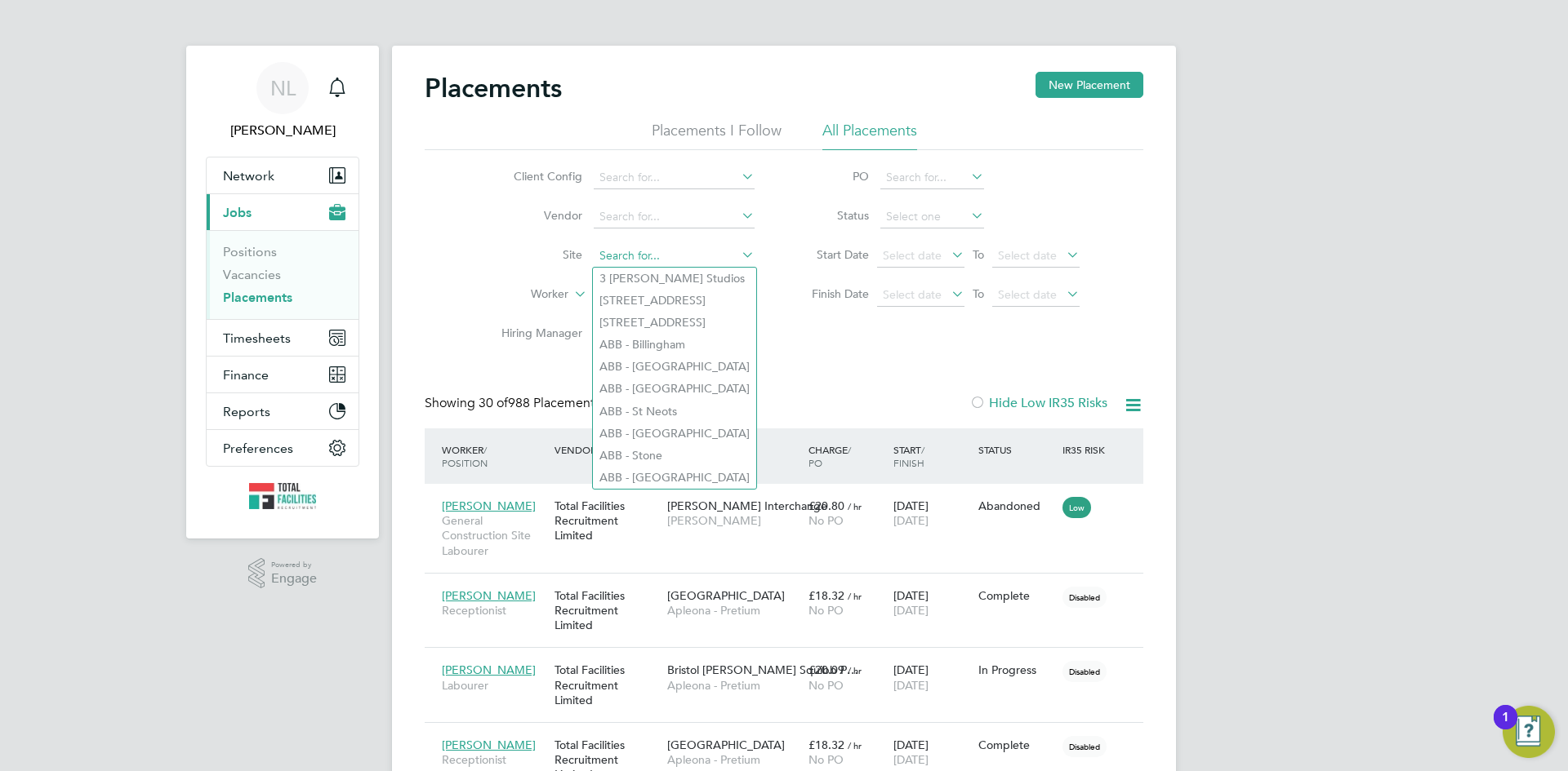
paste input "Olabode Kelani"
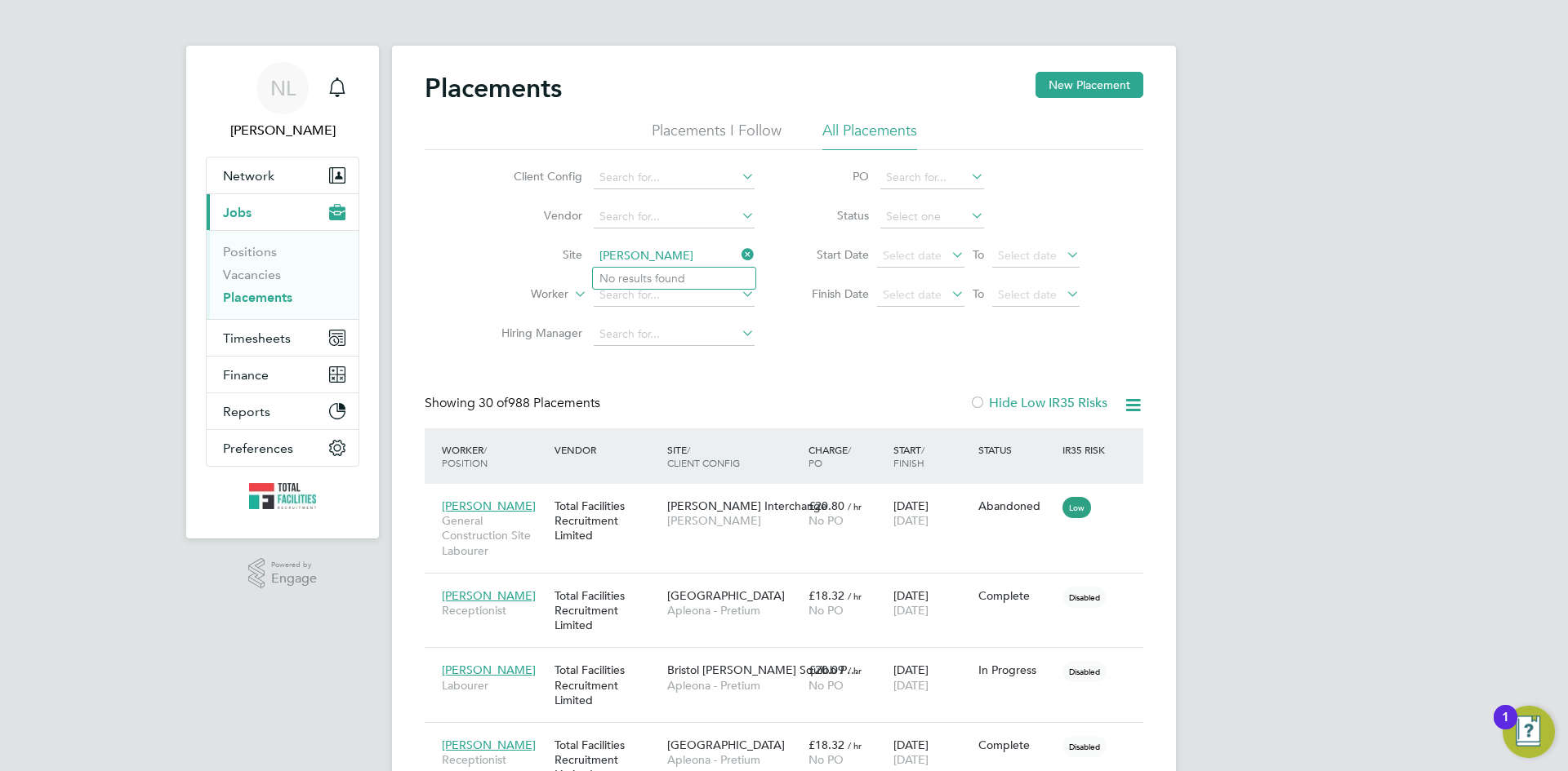
click at [682, 252] on input "Olabode Kelani" at bounding box center [673, 256] width 161 height 23
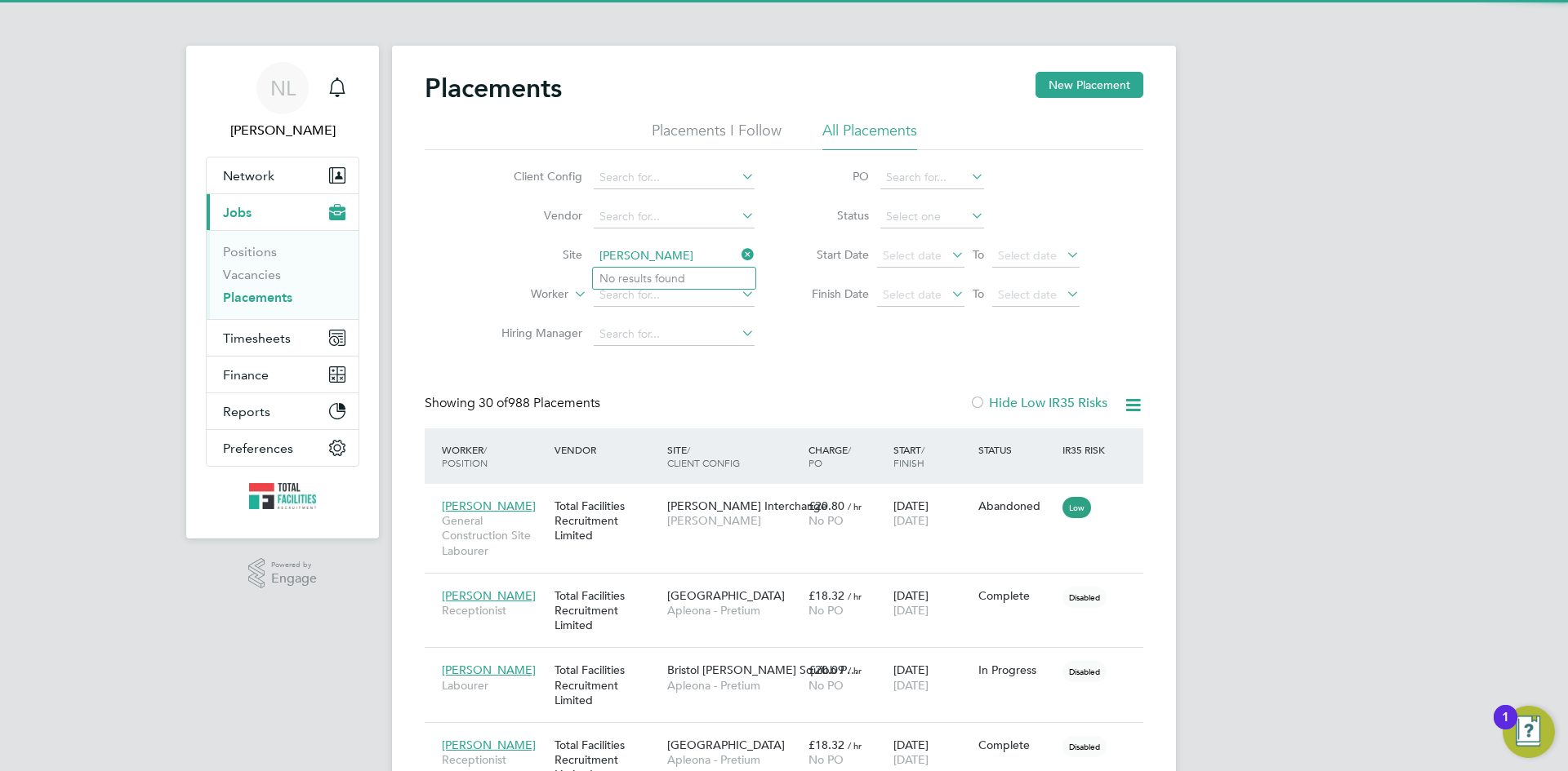
drag, startPoint x: 684, startPoint y: 250, endPoint x: 558, endPoint y: 261, distance: 126.5
click at [558, 261] on li "Site Olabode Kelani" at bounding box center [621, 256] width 307 height 39
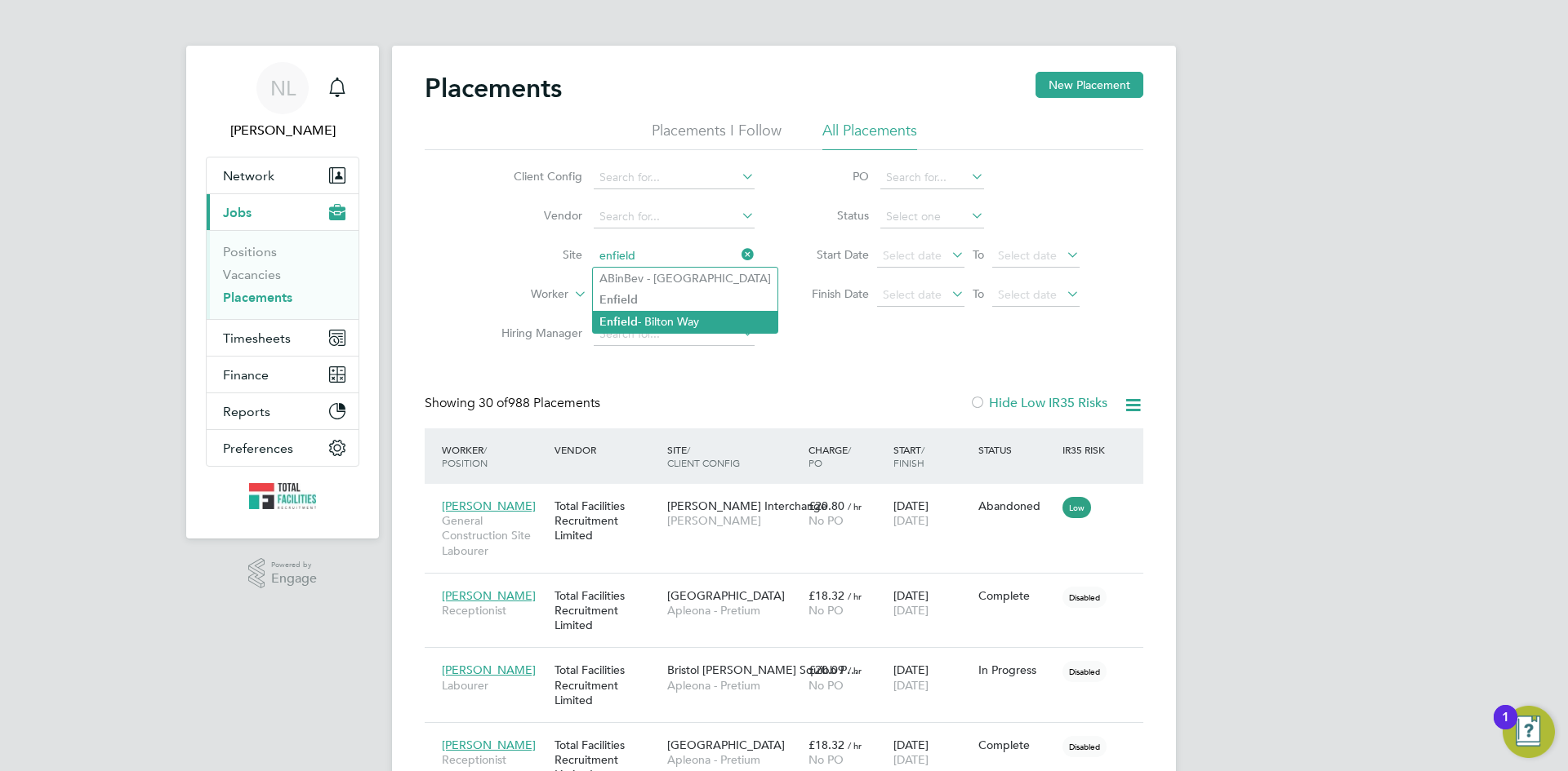
click at [679, 320] on li "Enfield - Bilton Way" at bounding box center [685, 321] width 185 height 22
type input "Enfield - Bilton Way"
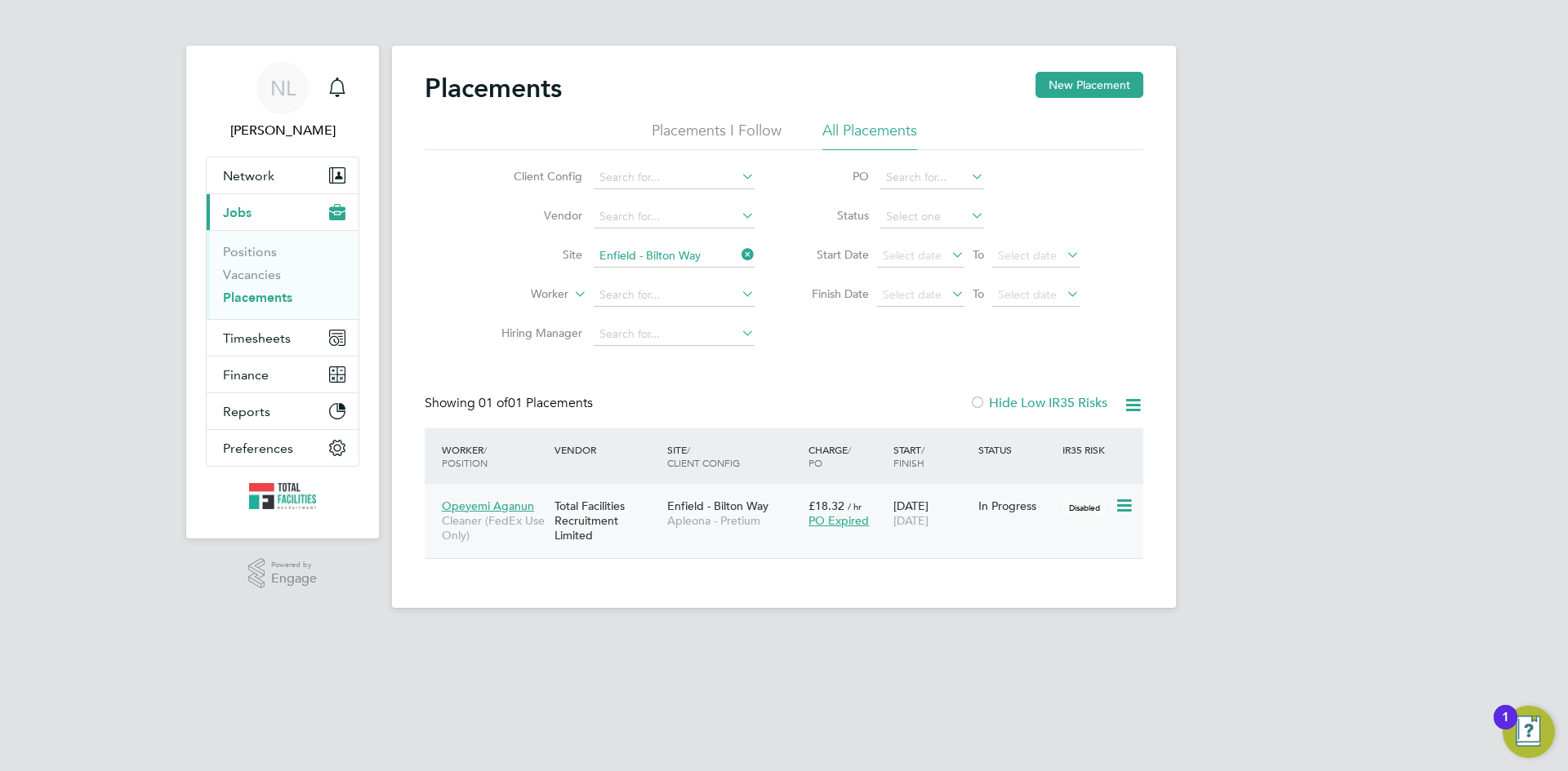
click at [843, 532] on div "£18.32 / hr PO Expired" at bounding box center [847, 513] width 85 height 46
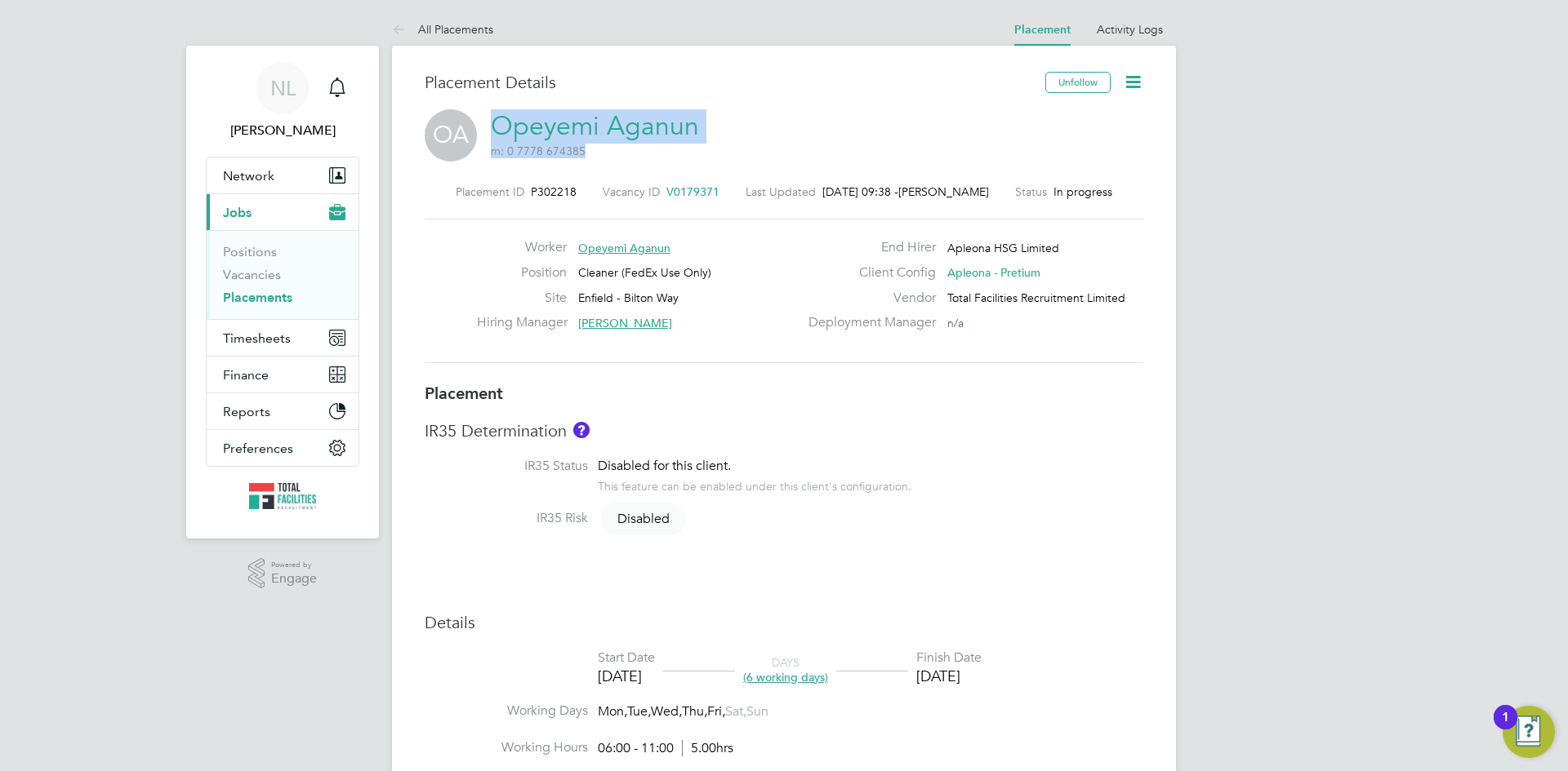
drag, startPoint x: 710, startPoint y: 131, endPoint x: 502, endPoint y: 131, distance: 208.0
click at [500, 131] on div "OA Opeyemi Aganun m: 0 7778 674385" at bounding box center [784, 137] width 718 height 56
copy h2 "Opeyemi Aganun m: 0 7778 674385"
click at [242, 206] on span "Jobs" at bounding box center [237, 212] width 29 height 16
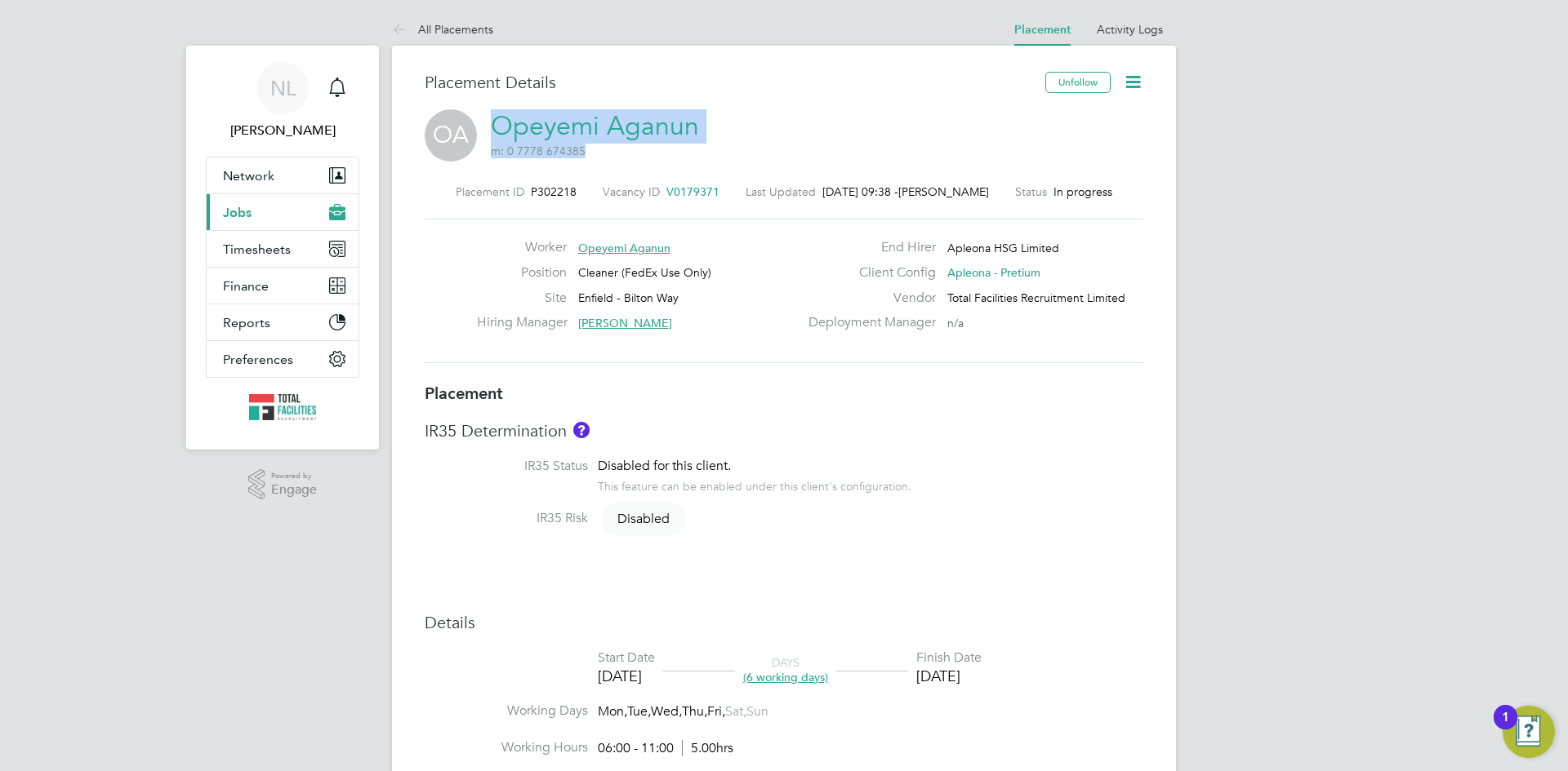
click at [235, 207] on span "Jobs" at bounding box center [237, 212] width 29 height 16
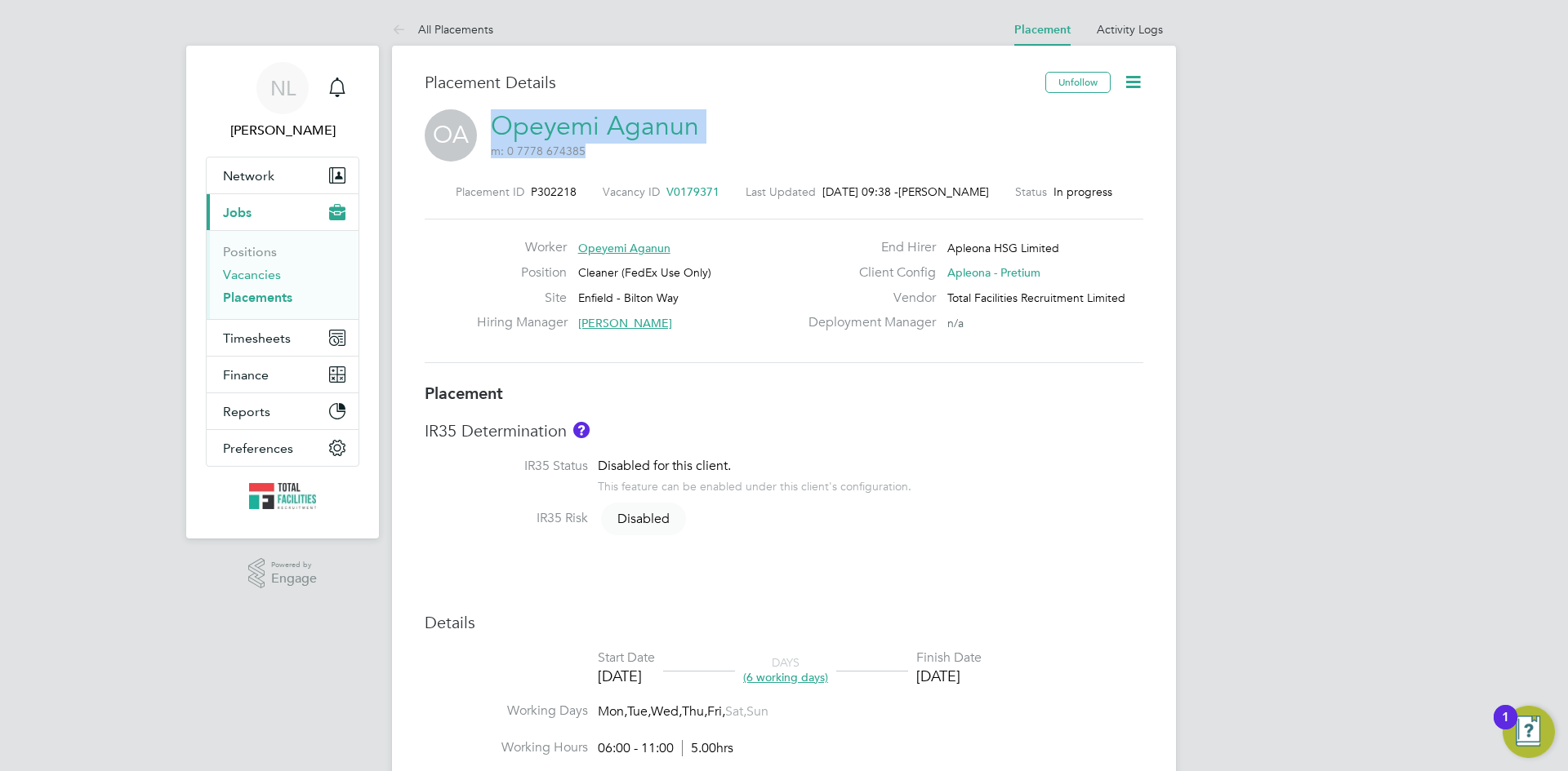
click at [238, 270] on link "Vacancies" at bounding box center [252, 275] width 58 height 16
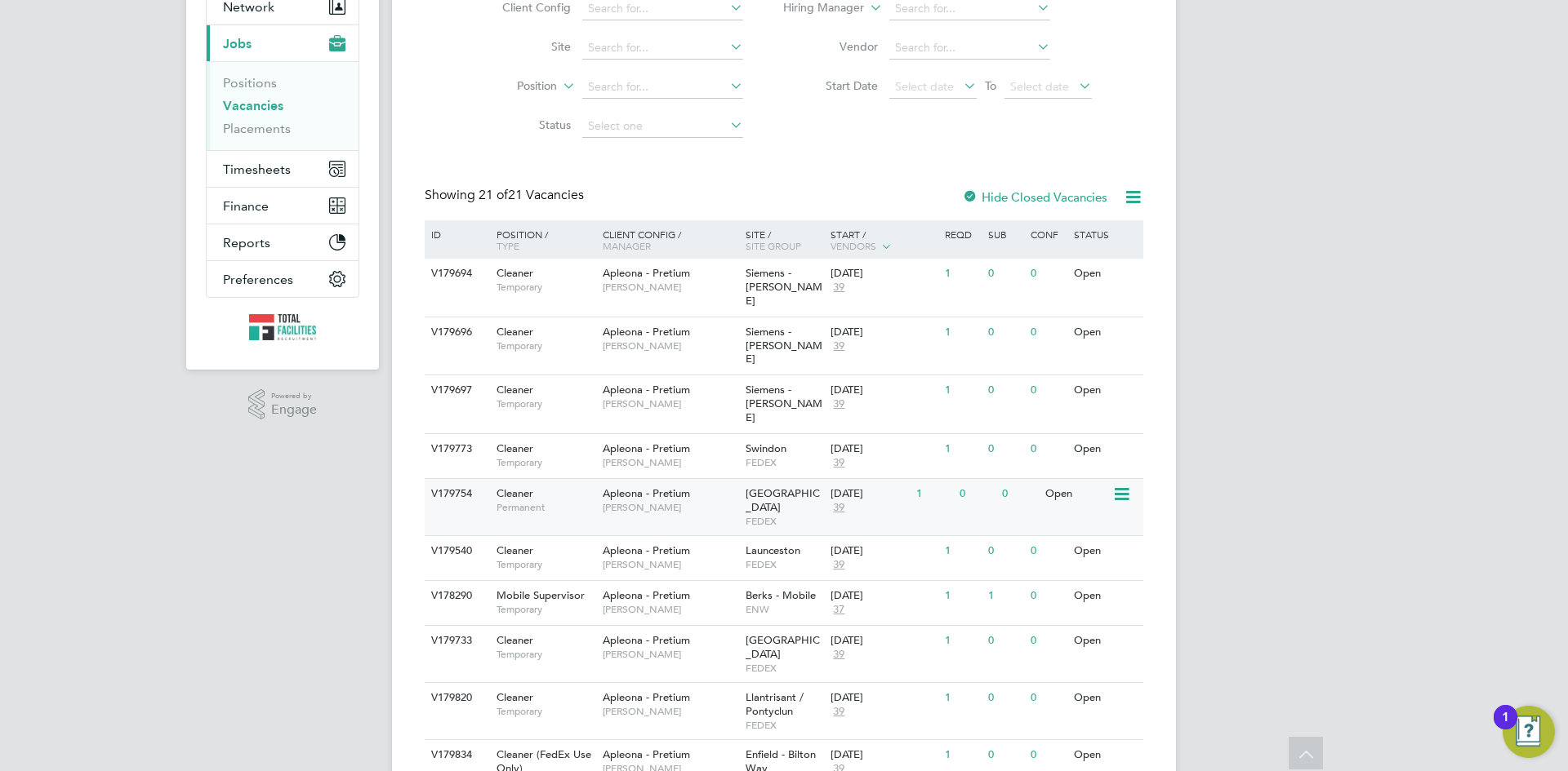
scroll to position [245, 0]
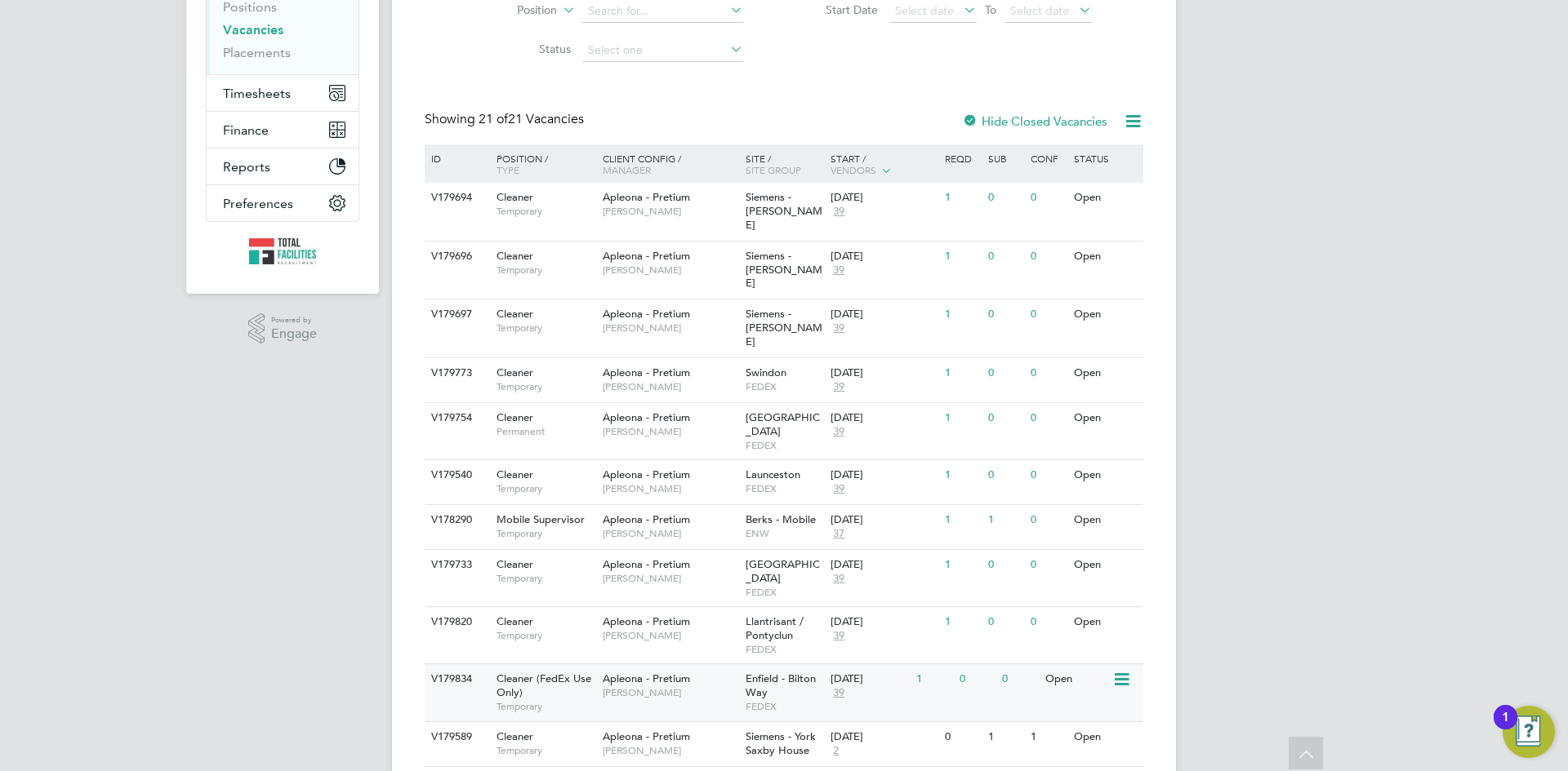
click at [774, 671] on span "Enfield - Bilton Way" at bounding box center [780, 685] width 70 height 28
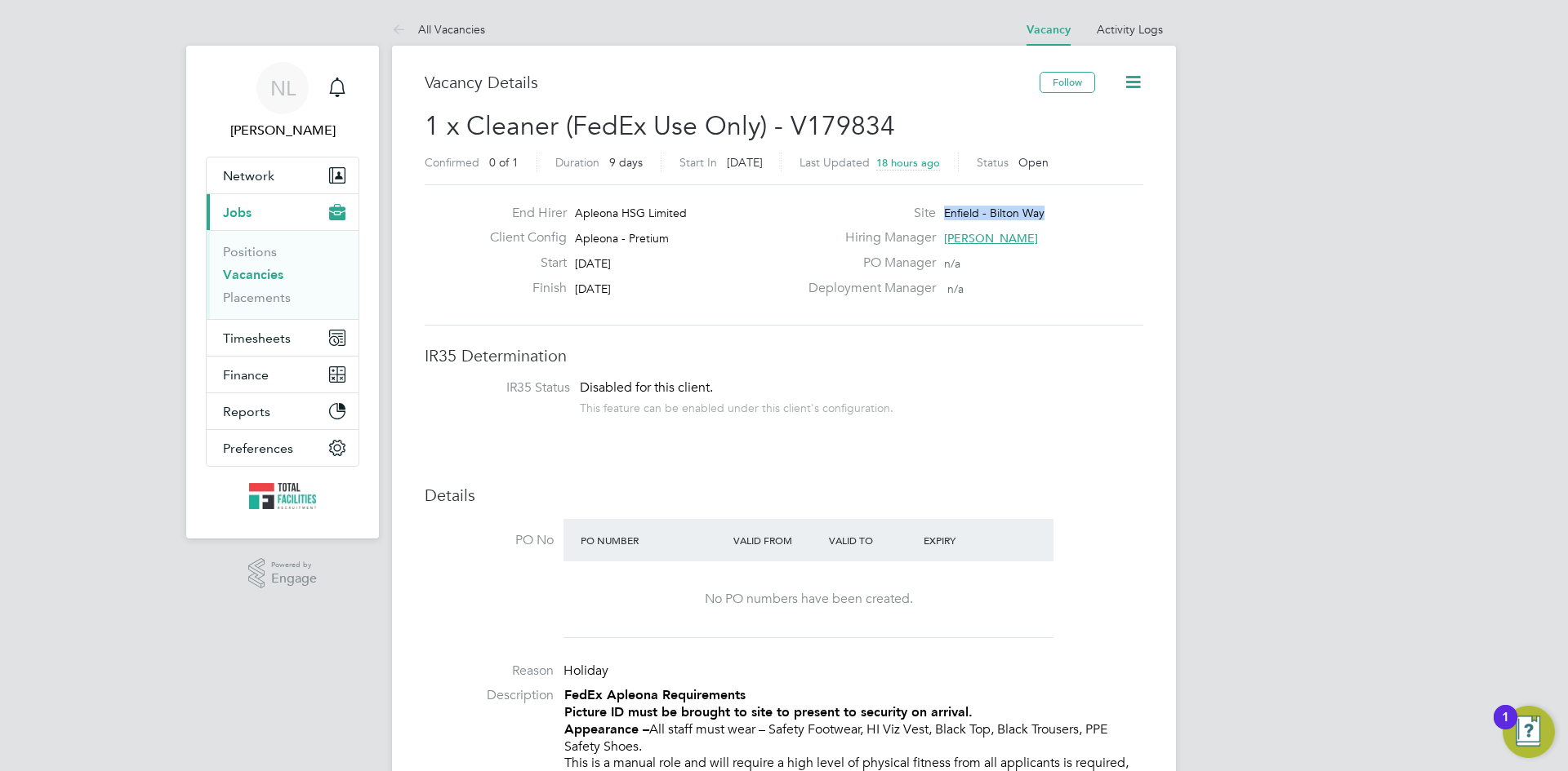
drag, startPoint x: 1065, startPoint y: 212, endPoint x: 955, endPoint y: 208, distance: 110.1
click at [947, 206] on div "Site [GEOGRAPHIC_DATA]" at bounding box center [974, 217] width 351 height 25
copy span "Enfield - Bilton Way"
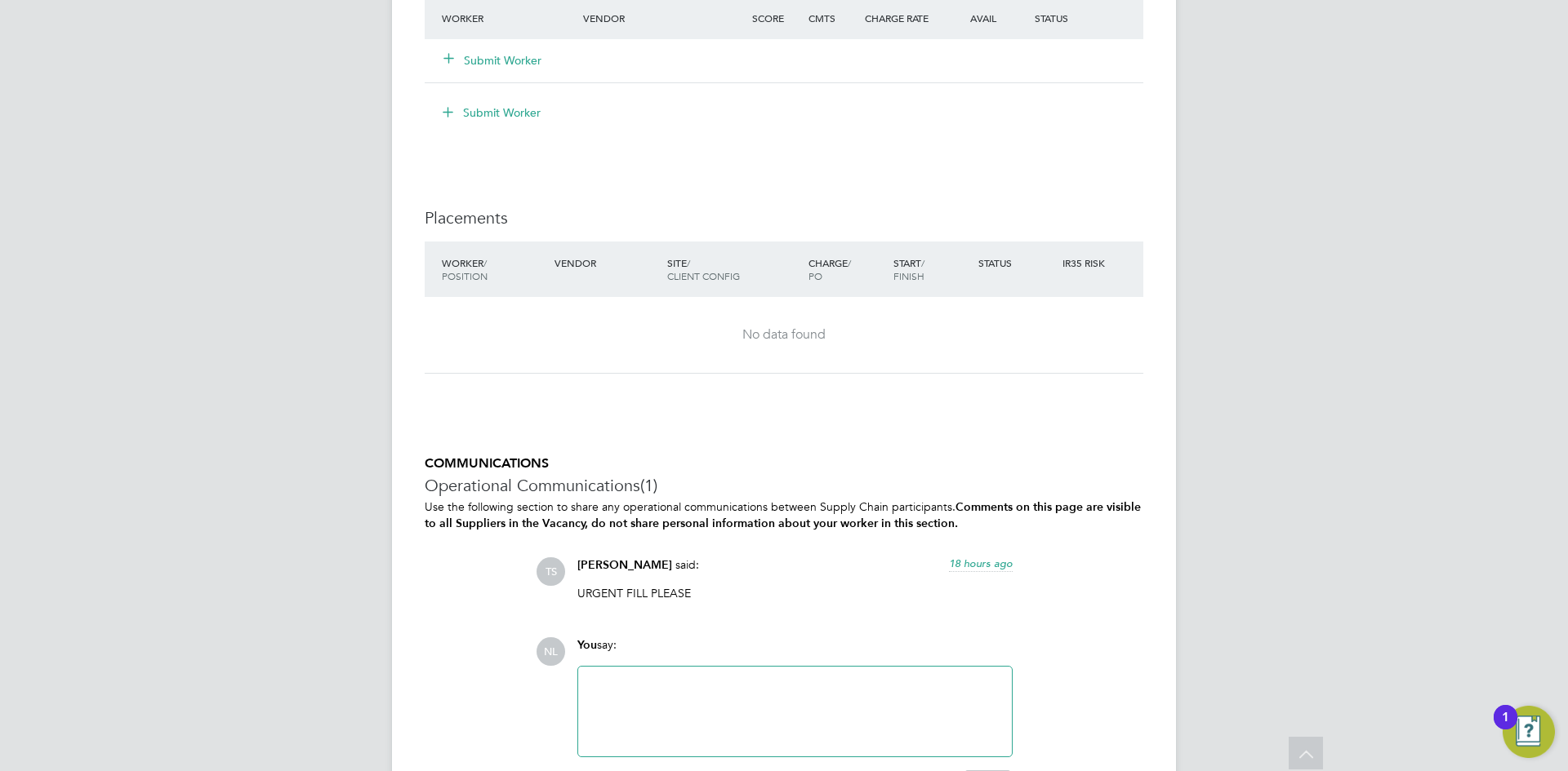
scroll to position [1632, 0]
